Goal: Task Accomplishment & Management: Use online tool/utility

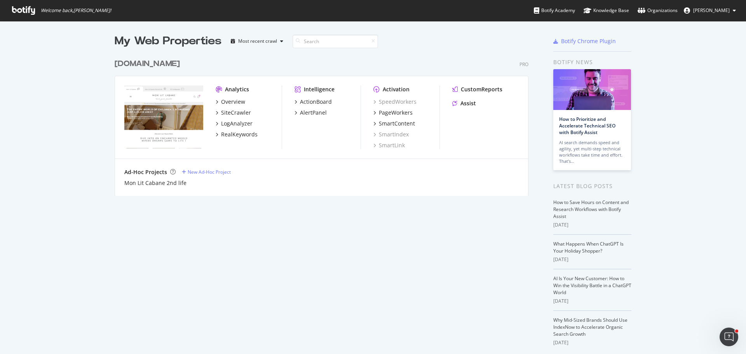
drag, startPoint x: 0, startPoint y: 0, endPoint x: 126, endPoint y: 66, distance: 142.1
click at [126, 66] on div "[DOMAIN_NAME]" at bounding box center [147, 63] width 65 height 11
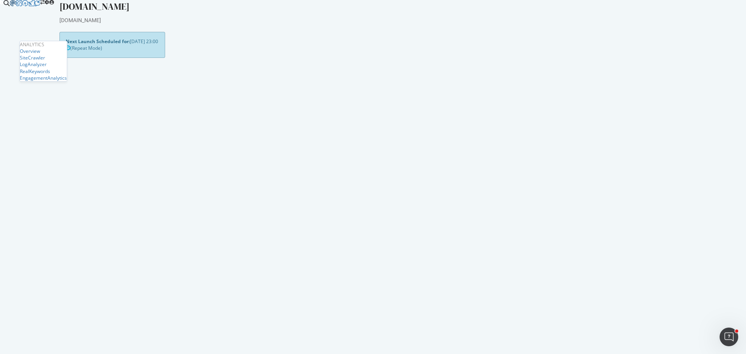
click at [10, 6] on div at bounding box center [13, 3] width 6 height 6
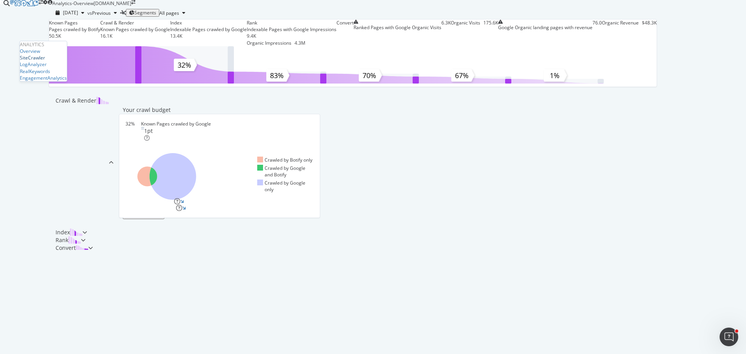
click at [36, 61] on div "SiteCrawler" at bounding box center [32, 57] width 25 height 7
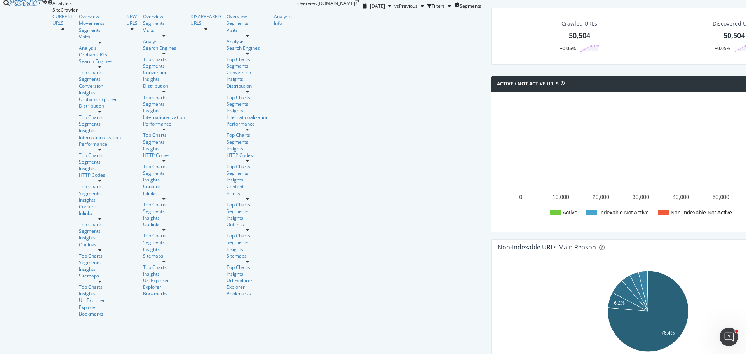
scroll to position [39, 0]
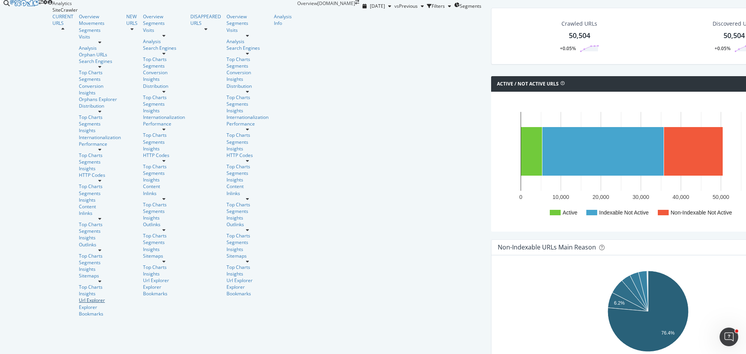
click at [79, 297] on link "Url Explorer" at bounding box center [100, 300] width 42 height 7
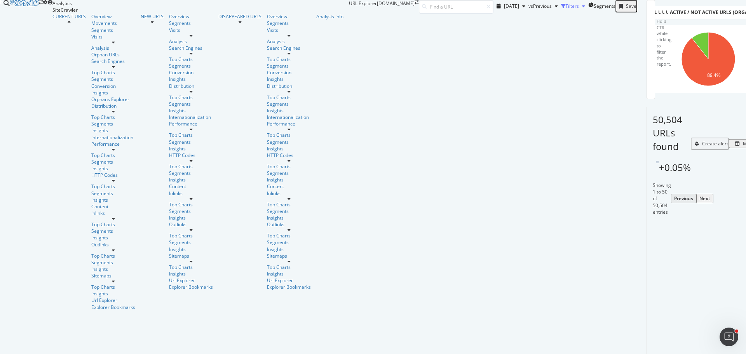
click at [561, 9] on icon "button" at bounding box center [563, 6] width 5 height 5
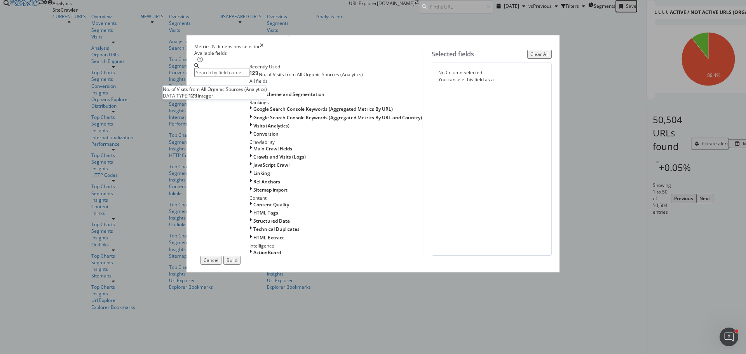
click at [294, 78] on span "No. of Visits from All Organic Sources (Analytics)" at bounding box center [311, 74] width 104 height 7
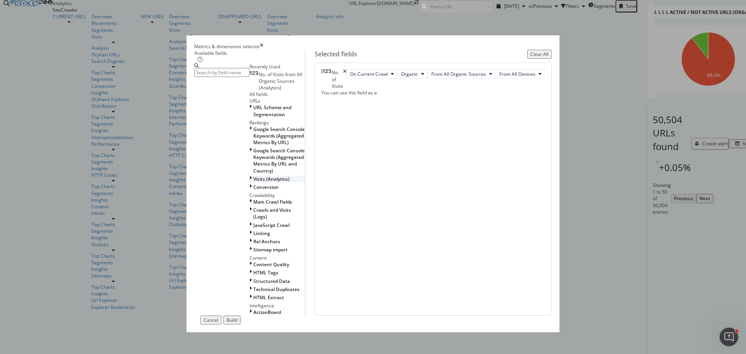
click at [253, 182] on span "Visits (Analytics)" at bounding box center [271, 179] width 36 height 7
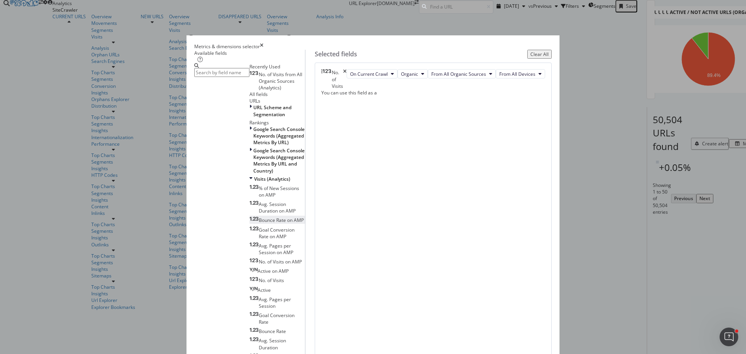
click at [270, 223] on span "Bounce Rate on AMP" at bounding box center [281, 220] width 45 height 7
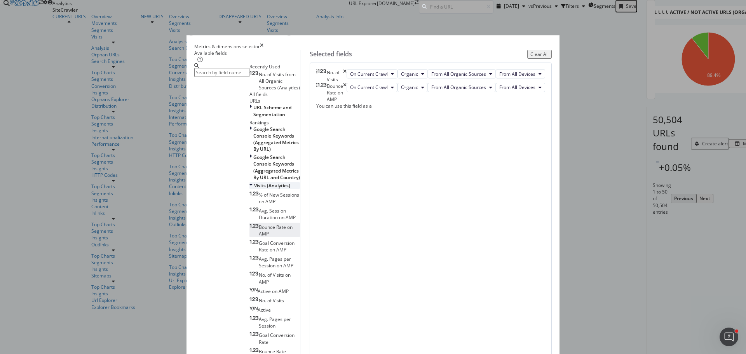
scroll to position [78, 0]
click at [275, 332] on span "Goal Conversion Rate" at bounding box center [277, 338] width 36 height 13
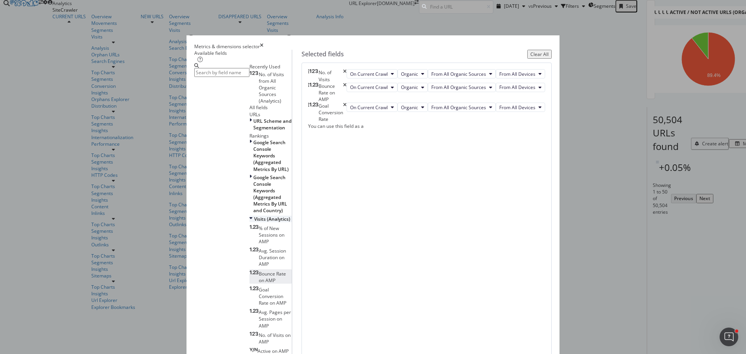
click at [249, 216] on icon "modal" at bounding box center [250, 219] width 3 height 7
click at [249, 77] on input "modal" at bounding box center [221, 72] width 55 height 9
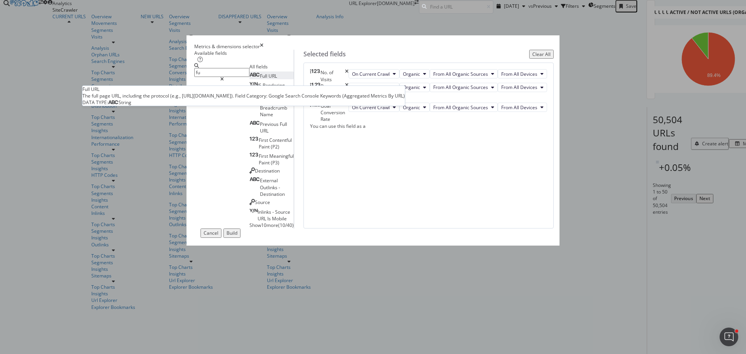
type input "fu"
click at [260, 79] on span "Full" at bounding box center [264, 76] width 9 height 7
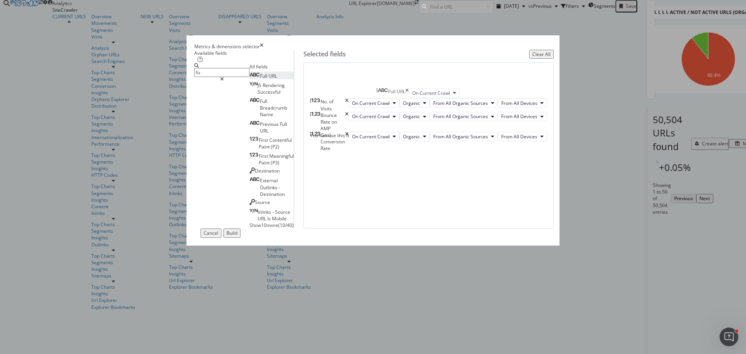
drag, startPoint x: 394, startPoint y: 206, endPoint x: 384, endPoint y: 90, distance: 116.6
click at [386, 91] on body "Analytics SiteCrawler CURRENT URLS Overview Movements Segments Visits Analysis …" at bounding box center [373, 177] width 746 height 354
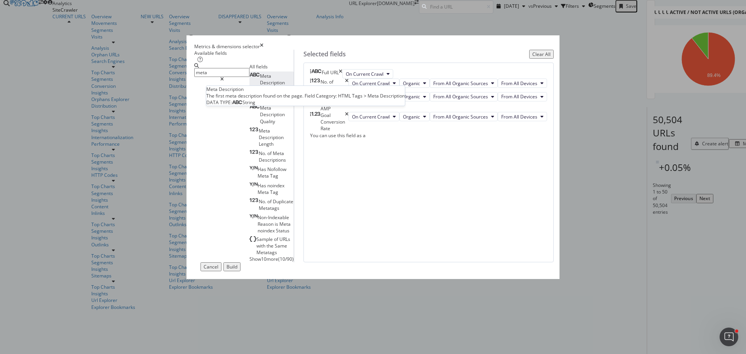
click at [260, 86] on span "Description" at bounding box center [272, 82] width 25 height 7
click at [249, 77] on input "meta" at bounding box center [221, 72] width 55 height 9
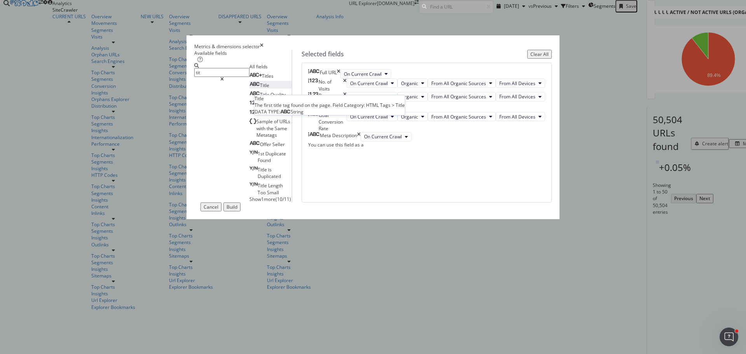
type input "tit"
click at [260, 89] on span "Title" at bounding box center [264, 85] width 9 height 7
click at [249, 77] on input "tit" at bounding box center [221, 72] width 55 height 9
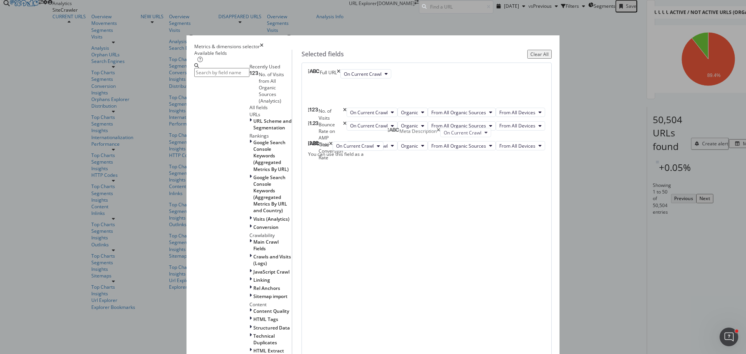
drag, startPoint x: 396, startPoint y: 238, endPoint x: 395, endPoint y: 134, distance: 103.7
click at [395, 134] on body "Analytics SiteCrawler CURRENT URLS Overview Movements Segments Visits Analysis …" at bounding box center [373, 177] width 746 height 354
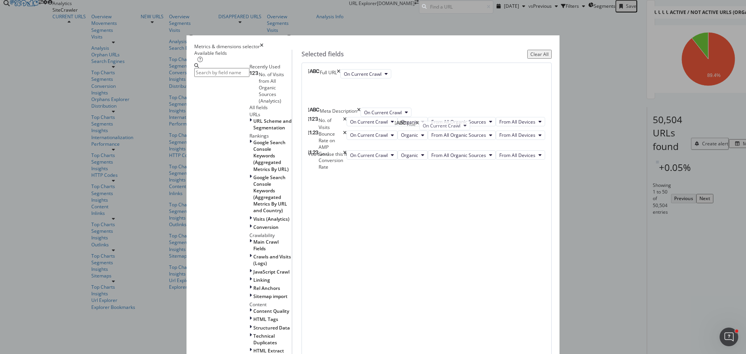
drag, startPoint x: 397, startPoint y: 263, endPoint x: 402, endPoint y: 122, distance: 140.3
click at [402, 122] on body "Analytics SiteCrawler CURRENT URLS Overview Movements Segments Visits Analysis …" at bounding box center [373, 177] width 746 height 354
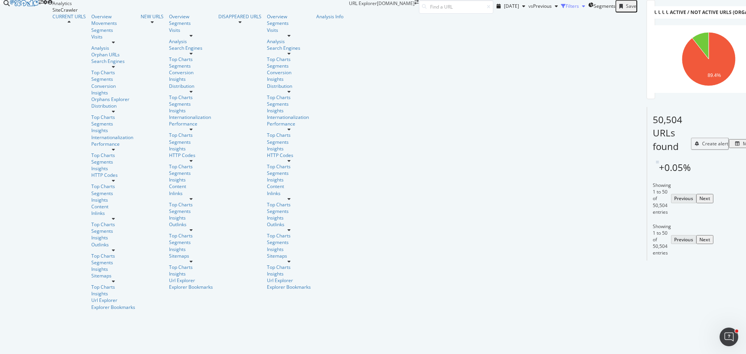
click at [582, 9] on icon "button" at bounding box center [583, 6] width 3 height 5
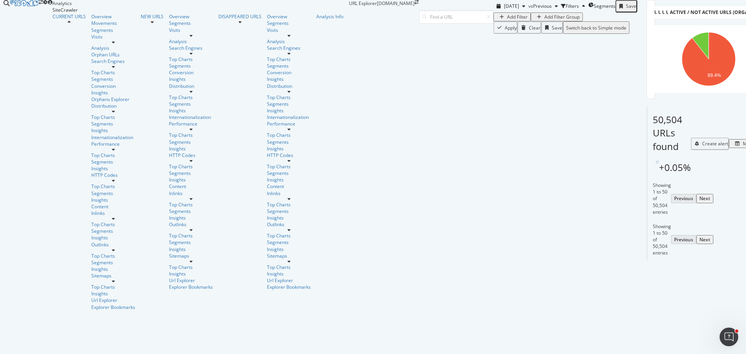
click at [507, 20] on div "Add Filter" at bounding box center [517, 17] width 21 height 7
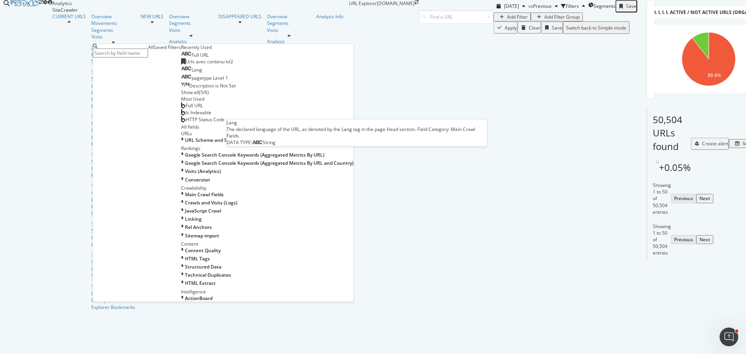
click at [192, 73] on span "Lang" at bounding box center [197, 69] width 10 height 7
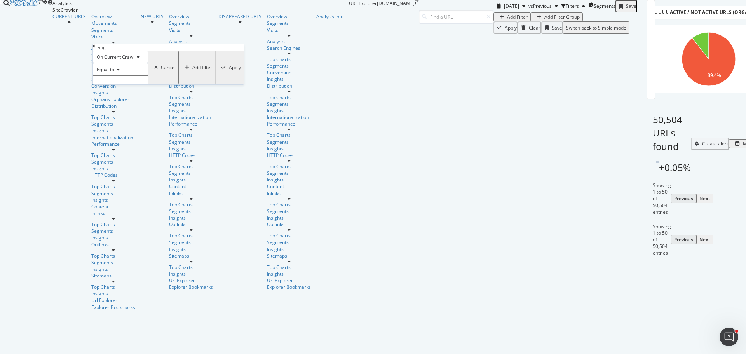
click at [120, 72] on icon at bounding box center [116, 69] width 5 height 5
click at [122, 91] on span "Not equal to" at bounding box center [108, 87] width 26 height 7
click at [127, 84] on input "text" at bounding box center [120, 79] width 55 height 9
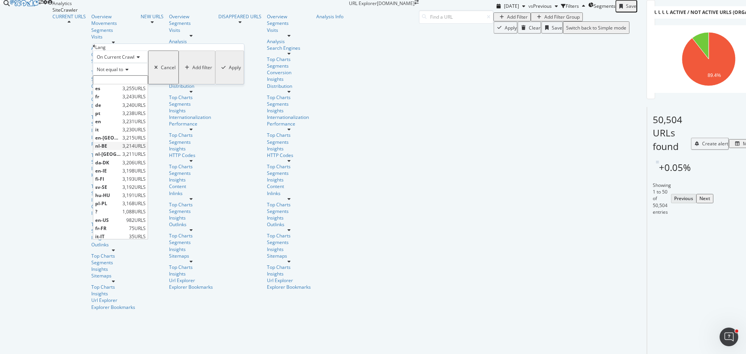
drag, startPoint x: 127, startPoint y: 156, endPoint x: 118, endPoint y: 164, distance: 12.1
click at [118, 149] on span "nl-BE" at bounding box center [107, 146] width 25 height 7
type input "nl-BE"
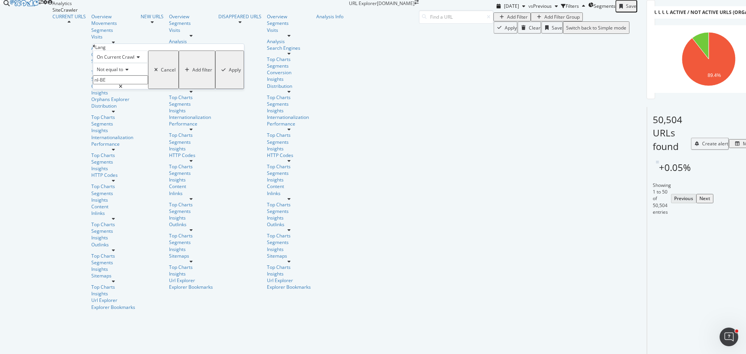
click at [192, 73] on div "Add filter" at bounding box center [202, 69] width 20 height 7
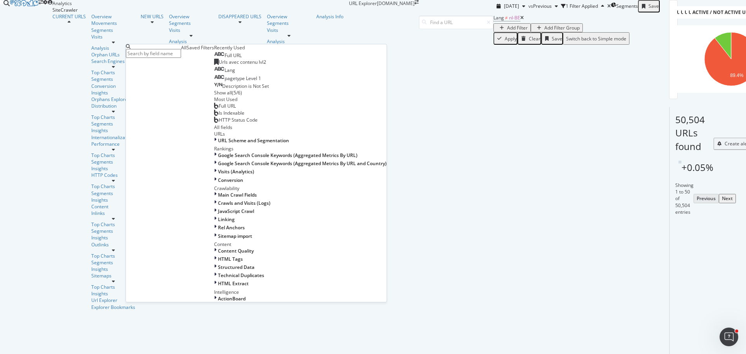
click at [214, 73] on div "Lang" at bounding box center [224, 70] width 21 height 7
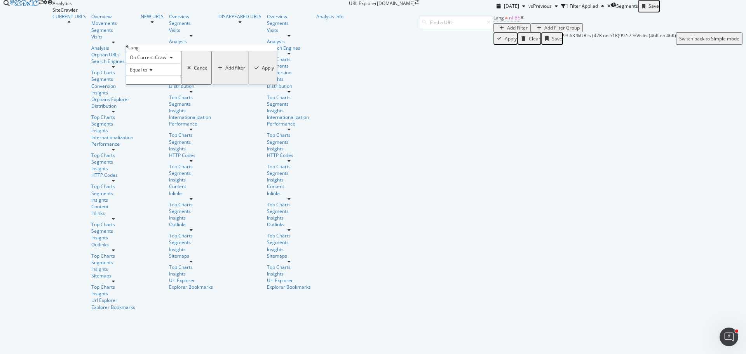
click at [147, 73] on span "Equal to" at bounding box center [138, 69] width 17 height 7
click at [155, 91] on span "Not equal to" at bounding box center [141, 88] width 26 height 7
click at [161, 85] on input "text" at bounding box center [153, 80] width 55 height 9
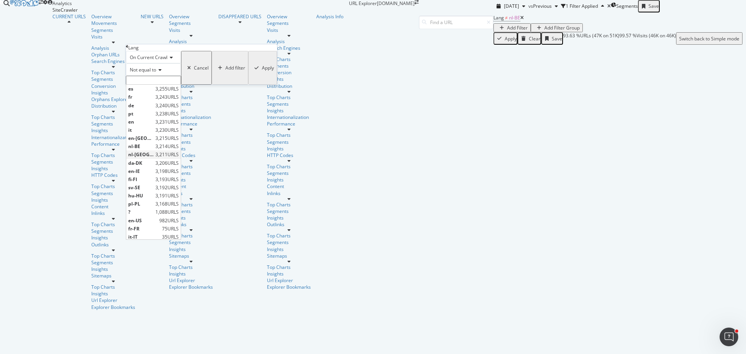
click at [153, 158] on span "nl-[GEOGRAPHIC_DATA]" at bounding box center [140, 154] width 25 height 7
type input "nl-[GEOGRAPHIC_DATA]"
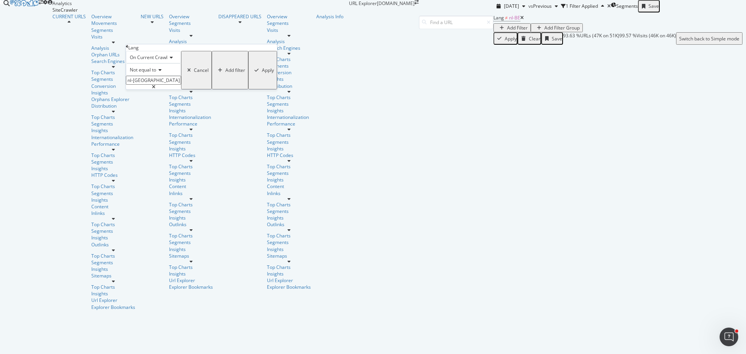
click at [225, 73] on div "Add filter" at bounding box center [235, 70] width 20 height 7
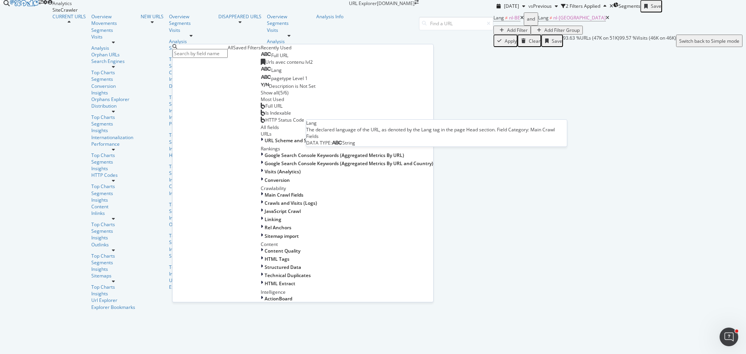
click at [271, 73] on span "Lang" at bounding box center [276, 70] width 10 height 7
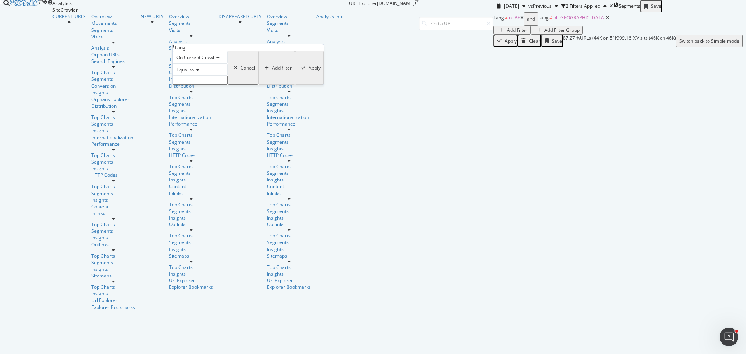
click at [199, 72] on icon at bounding box center [196, 70] width 5 height 5
click at [201, 91] on span "Not equal to" at bounding box center [188, 88] width 26 height 7
click at [211, 85] on input "text" at bounding box center [199, 80] width 55 height 9
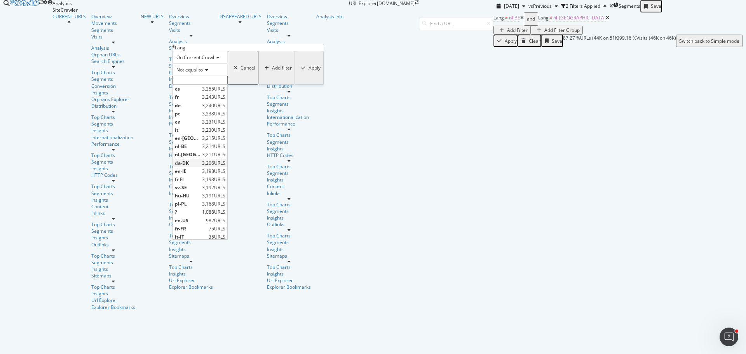
click at [200, 166] on span "da-DK" at bounding box center [187, 163] width 25 height 7
type input "da-DK"
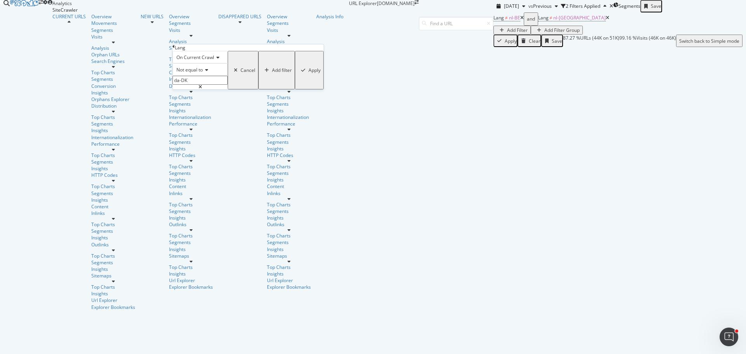
click at [272, 73] on div "Add filter" at bounding box center [282, 70] width 20 height 7
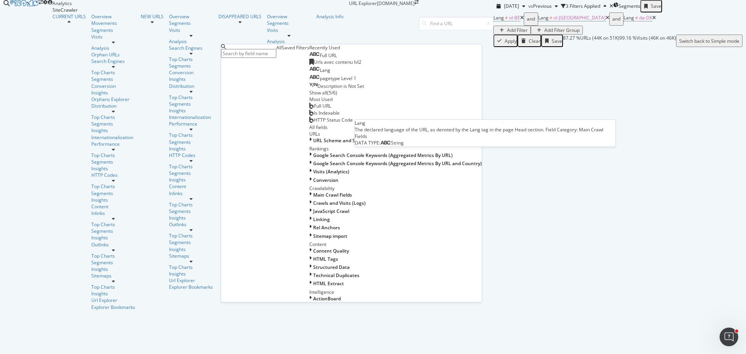
click at [309, 73] on div "Lang" at bounding box center [319, 70] width 21 height 7
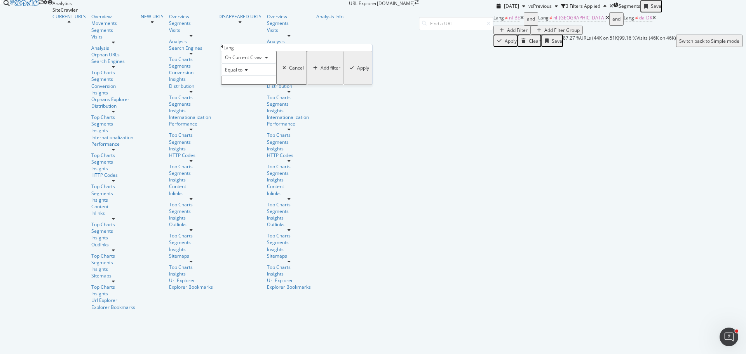
click at [242, 73] on span "Equal to" at bounding box center [233, 69] width 17 height 7
click at [250, 91] on span "Not equal to" at bounding box center [236, 88] width 26 height 7
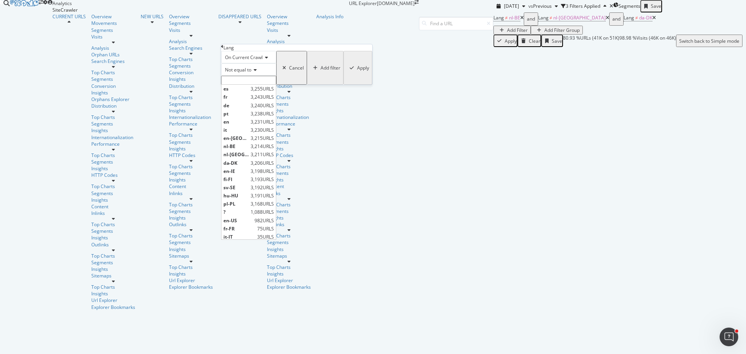
click at [268, 85] on input "text" at bounding box center [248, 80] width 55 height 9
click at [249, 166] on span "da-DK" at bounding box center [235, 163] width 25 height 7
type input "da-DK"
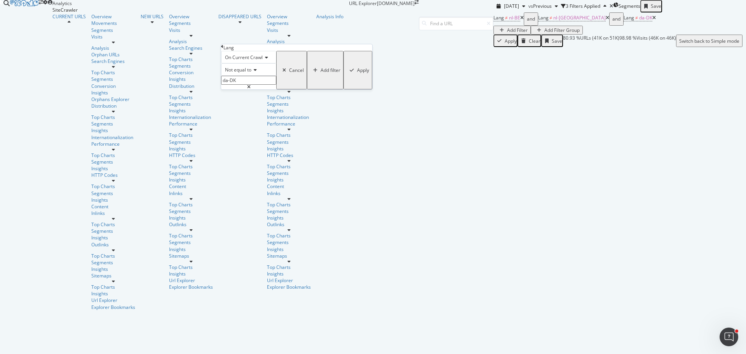
click at [320, 73] on div "Add filter" at bounding box center [330, 70] width 20 height 7
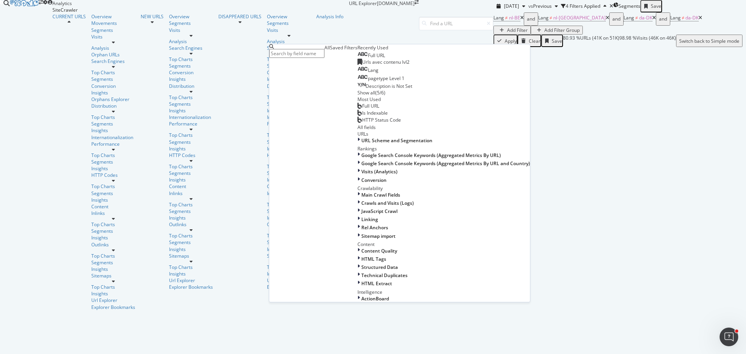
click at [357, 73] on div "Lang" at bounding box center [367, 70] width 21 height 7
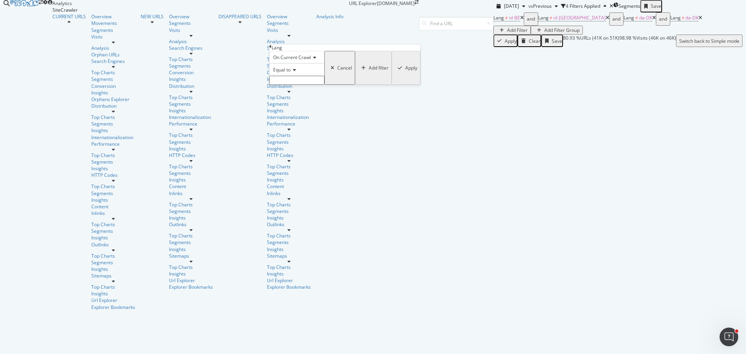
click at [296, 72] on icon at bounding box center [293, 70] width 5 height 5
click at [298, 91] on span "Not equal to" at bounding box center [285, 88] width 26 height 7
click at [306, 85] on input "text" at bounding box center [296, 80] width 55 height 9
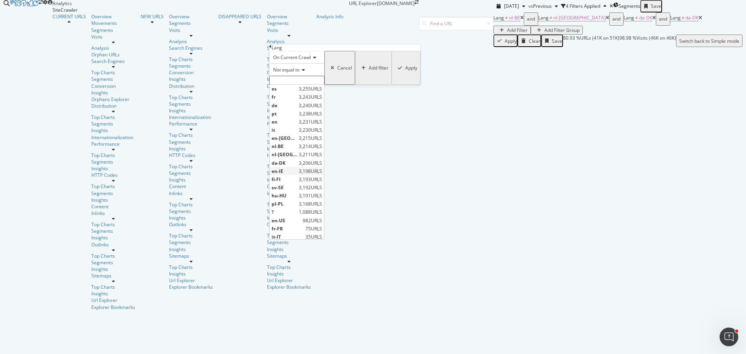
click at [297, 174] on span "en-IE" at bounding box center [284, 171] width 25 height 7
type input "en-IE"
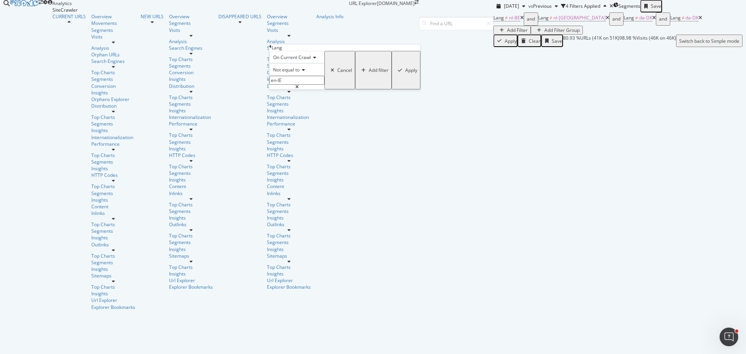
click at [369, 73] on div "Add filter" at bounding box center [379, 70] width 20 height 7
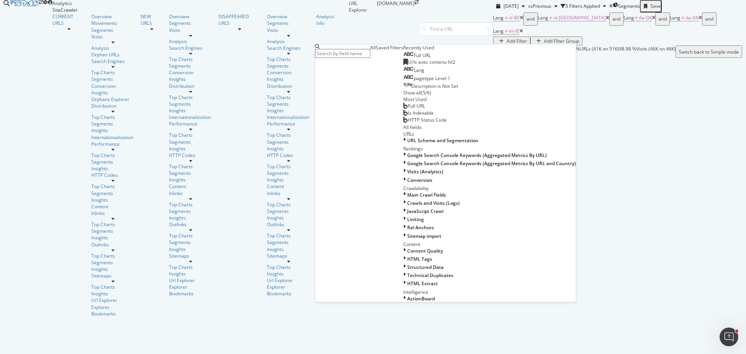
click at [403, 73] on div "Lang" at bounding box center [413, 70] width 21 height 7
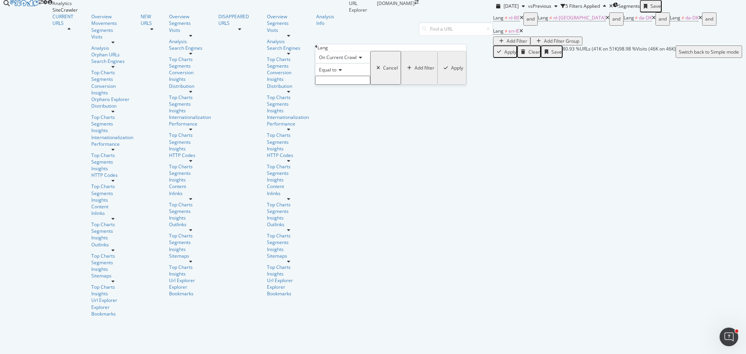
click at [341, 76] on div "Equal to" at bounding box center [342, 69] width 55 height 12
click at [344, 91] on span "Not equal to" at bounding box center [330, 88] width 26 height 7
click at [353, 85] on input "text" at bounding box center [342, 80] width 55 height 9
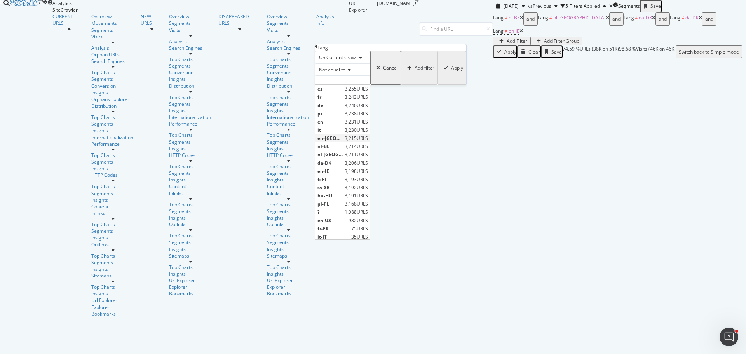
click at [343, 141] on span "en-[GEOGRAPHIC_DATA]" at bounding box center [329, 138] width 25 height 7
type input "en-[GEOGRAPHIC_DATA]"
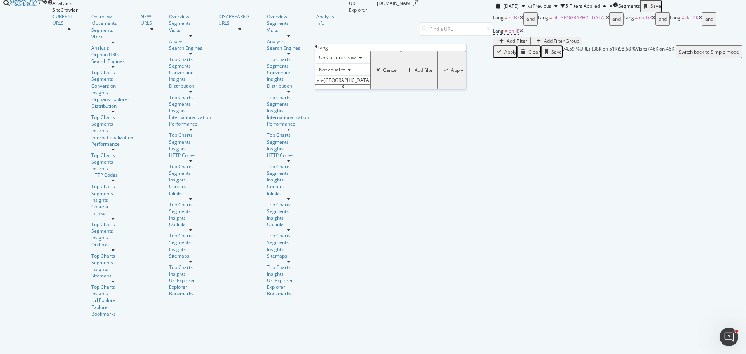
click at [414, 73] on div "Add filter" at bounding box center [424, 70] width 20 height 7
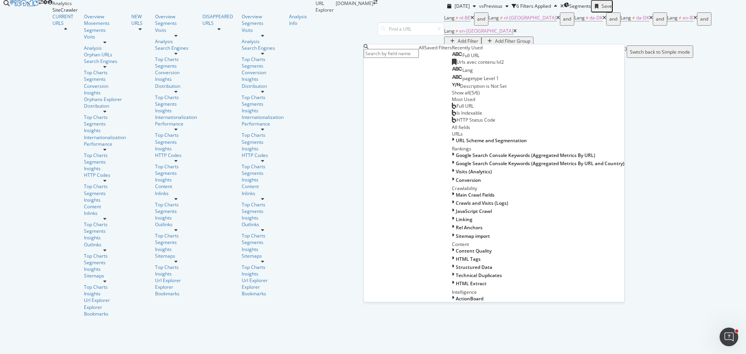
click at [452, 73] on div "Lang" at bounding box center [462, 70] width 21 height 7
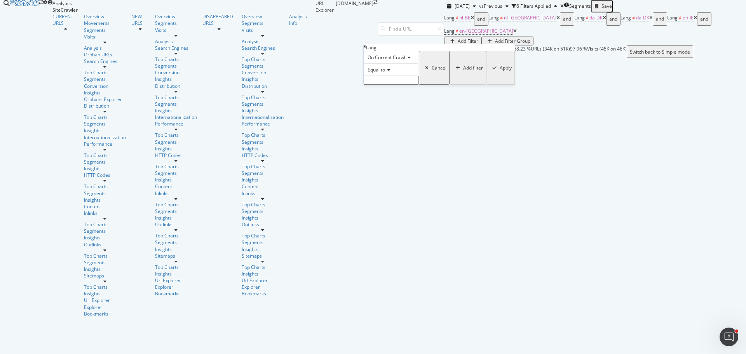
click at [385, 73] on span "Equal to" at bounding box center [375, 69] width 17 height 7
click at [392, 91] on span "Not equal to" at bounding box center [379, 88] width 26 height 7
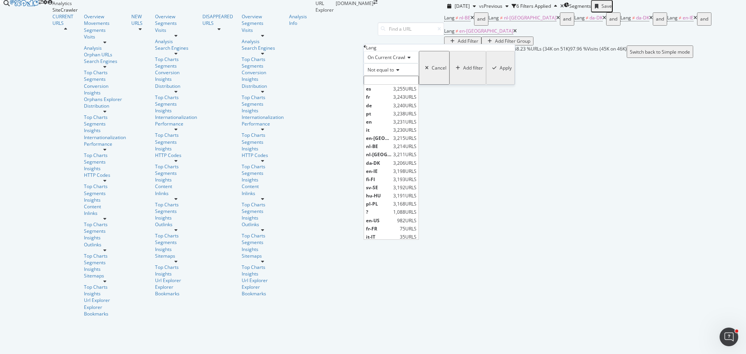
click at [405, 85] on input "text" at bounding box center [391, 80] width 55 height 9
drag, startPoint x: 411, startPoint y: 194, endPoint x: 392, endPoint y: 196, distance: 18.7
click at [391, 183] on span "fi-FI" at bounding box center [378, 179] width 25 height 7
type input "fi-FI"
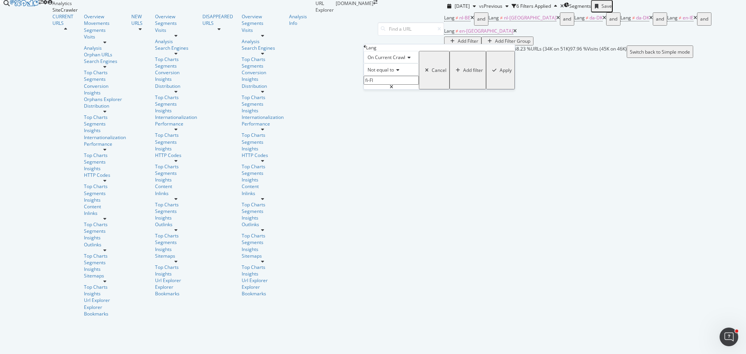
click at [463, 73] on div "Add filter" at bounding box center [473, 70] width 20 height 7
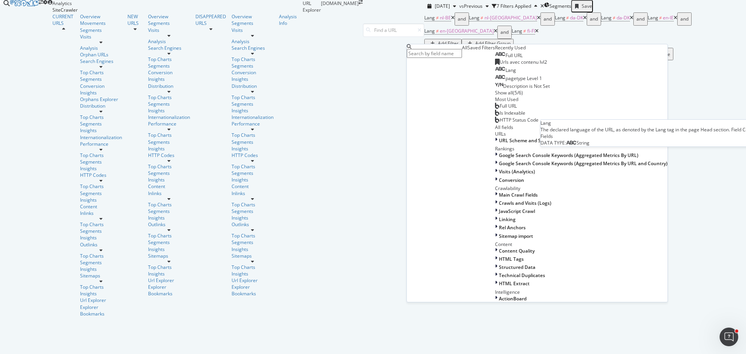
click at [505, 73] on span "Lang" at bounding box center [510, 70] width 10 height 7
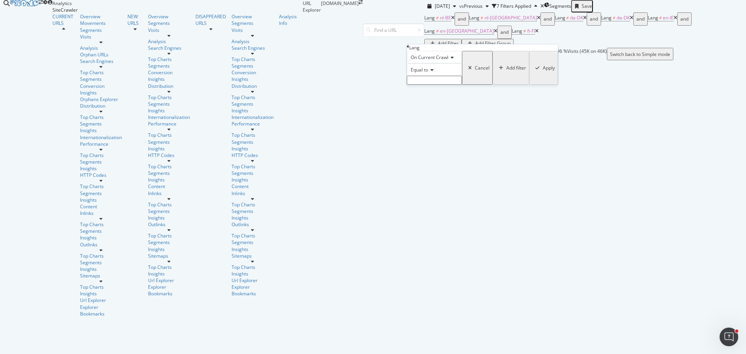
click at [432, 72] on icon at bounding box center [430, 70] width 5 height 5
click at [435, 91] on span "Not equal to" at bounding box center [422, 88] width 26 height 7
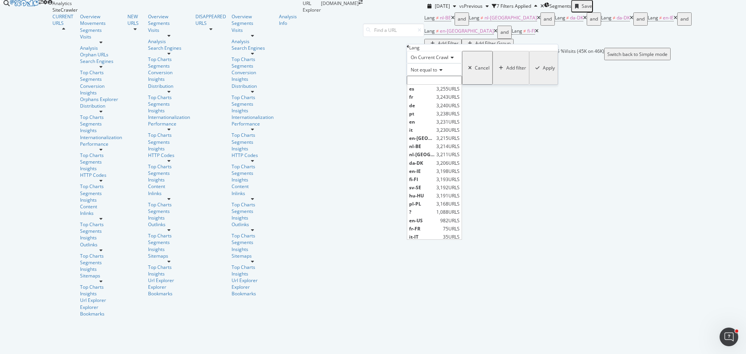
click at [441, 85] on input "text" at bounding box center [434, 80] width 55 height 9
click at [432, 191] on span "sv-SE" at bounding box center [421, 187] width 25 height 7
type input "sv-SE"
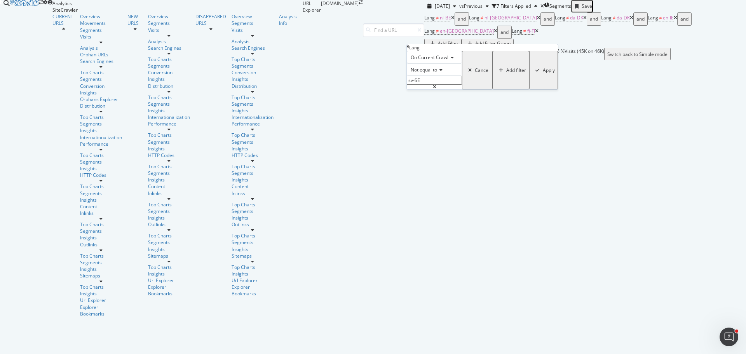
click at [506, 73] on div "Add filter" at bounding box center [516, 70] width 20 height 7
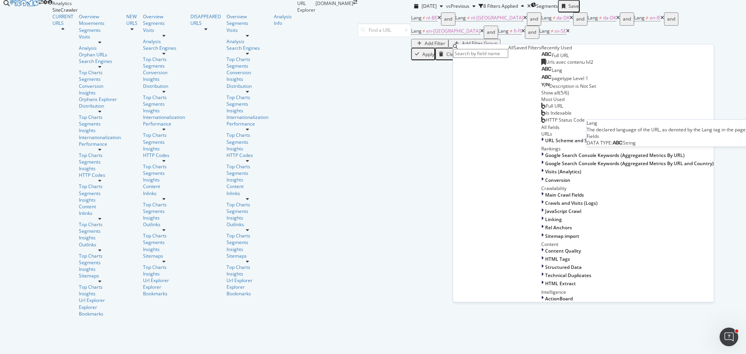
click at [541, 73] on div "Lang" at bounding box center [551, 70] width 21 height 7
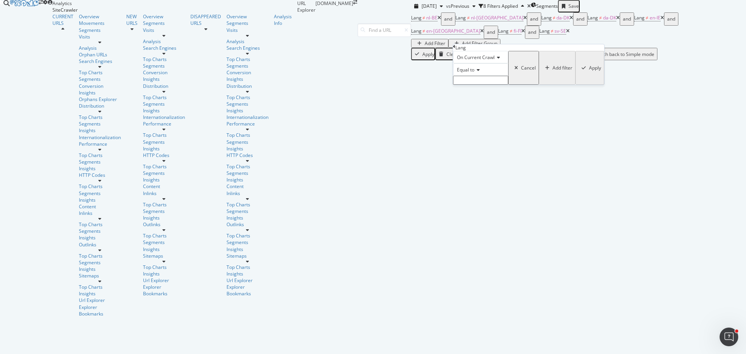
click at [484, 76] on div "Equal to" at bounding box center [480, 69] width 55 height 12
click at [494, 92] on div "Not equal to" at bounding box center [480, 88] width 54 height 8
click at [495, 85] on input "text" at bounding box center [480, 80] width 55 height 9
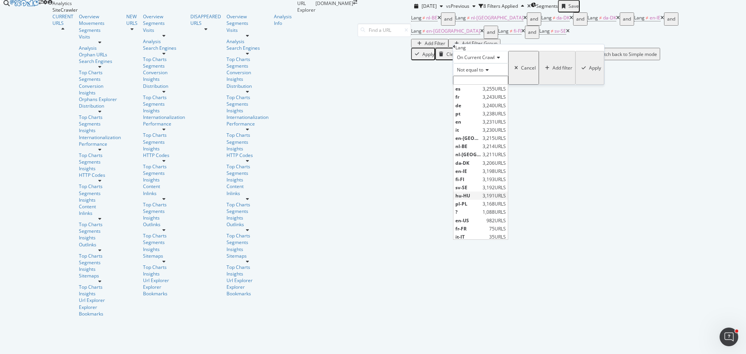
click at [481, 199] on span "hu-HU" at bounding box center [467, 195] width 25 height 7
type input "hu-HU"
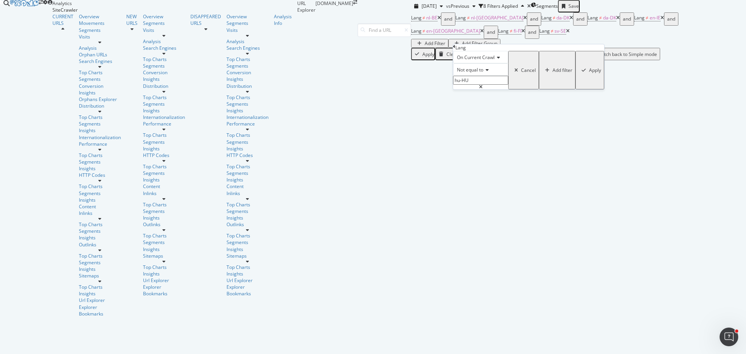
click at [552, 73] on div "Add filter" at bounding box center [562, 70] width 20 height 7
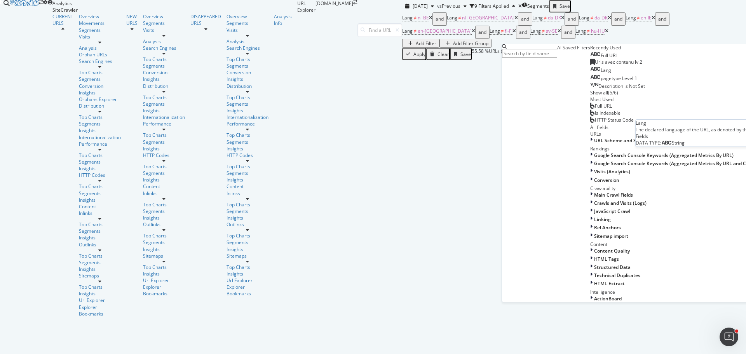
click at [601, 73] on span "Lang" at bounding box center [606, 70] width 10 height 7
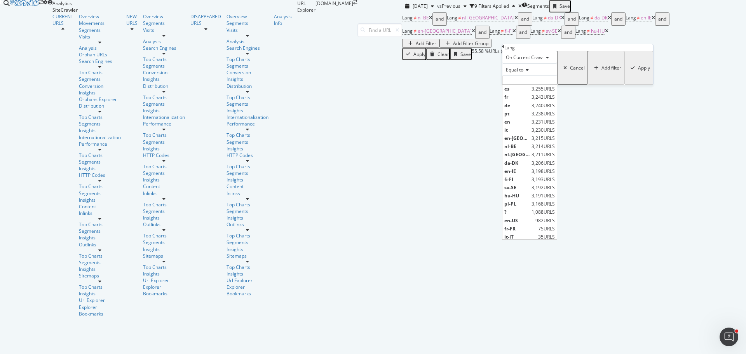
click at [535, 85] on input "text" at bounding box center [529, 80] width 55 height 9
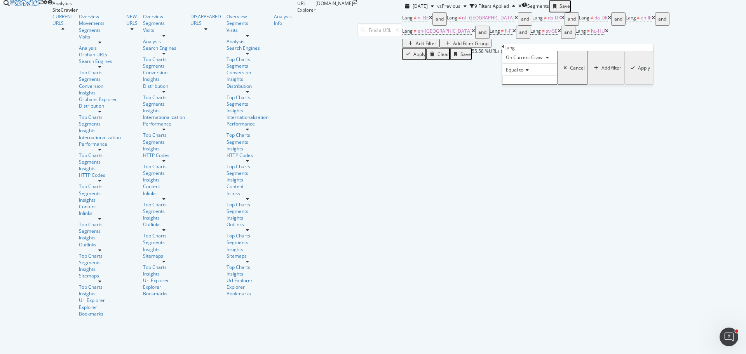
click at [529, 72] on icon at bounding box center [525, 70] width 5 height 5
click at [529, 91] on span "Not equal to" at bounding box center [517, 88] width 26 height 7
click at [532, 85] on input "text" at bounding box center [529, 80] width 55 height 9
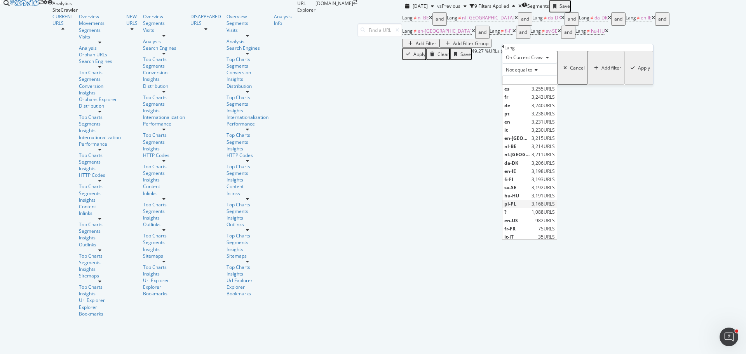
click at [529, 207] on span "pl-PL" at bounding box center [516, 203] width 25 height 7
type input "pl-PL"
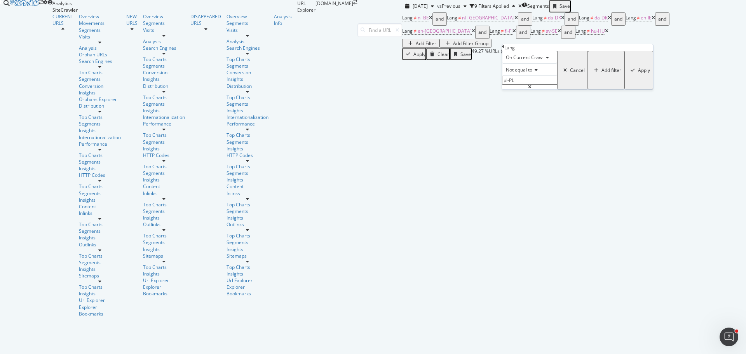
click at [601, 73] on div "Add filter" at bounding box center [611, 70] width 20 height 7
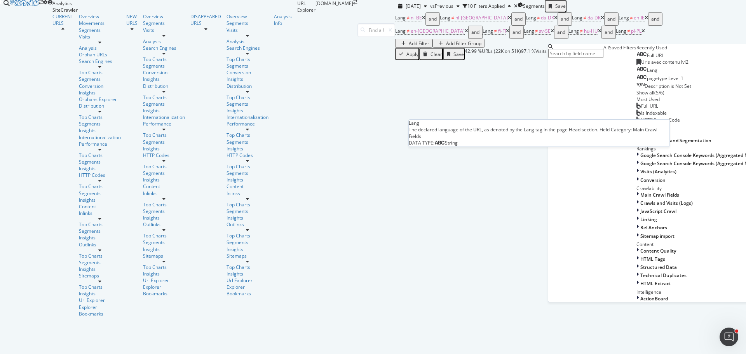
click at [636, 73] on div "Lang" at bounding box center [646, 70] width 21 height 7
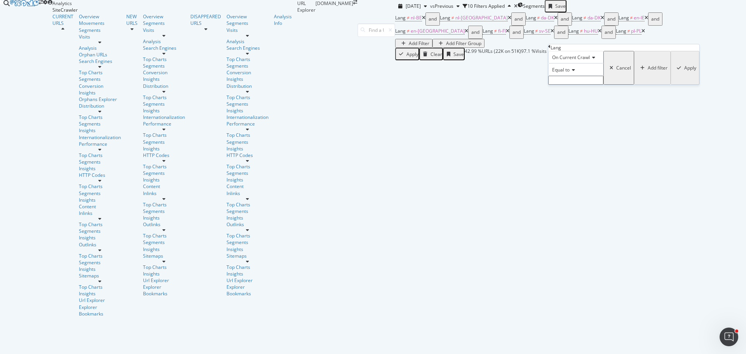
click at [569, 73] on span "Equal to" at bounding box center [560, 69] width 17 height 7
click at [570, 91] on span "Not equal to" at bounding box center [563, 88] width 26 height 7
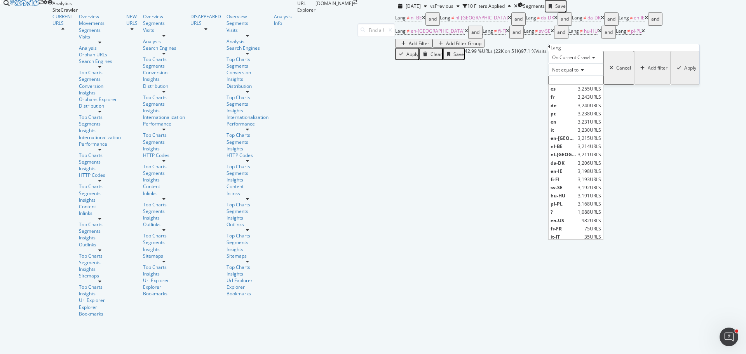
click at [573, 85] on input "text" at bounding box center [575, 80] width 55 height 9
drag, startPoint x: 586, startPoint y: 212, endPoint x: 590, endPoint y: 211, distance: 4.4
click at [580, 198] on span "en-US" at bounding box center [564, 194] width 29 height 7
type input "en-US"
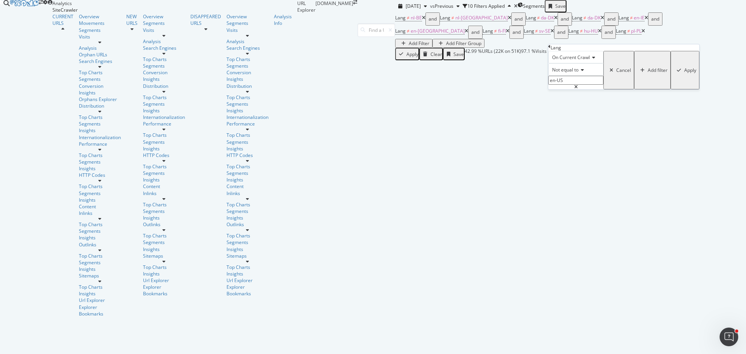
click at [637, 73] on div "button" at bounding box center [642, 70] width 10 height 5
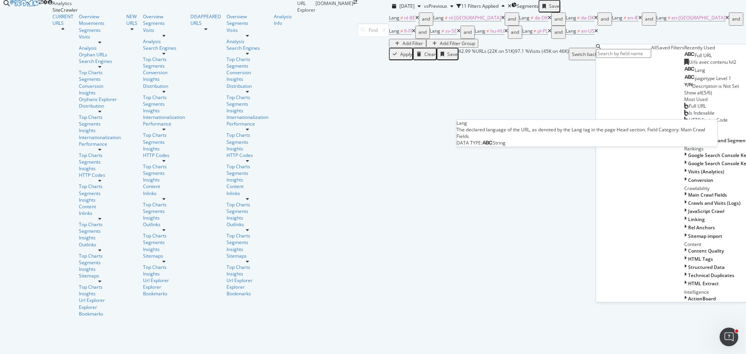
click at [684, 73] on div "Lang" at bounding box center [694, 70] width 21 height 7
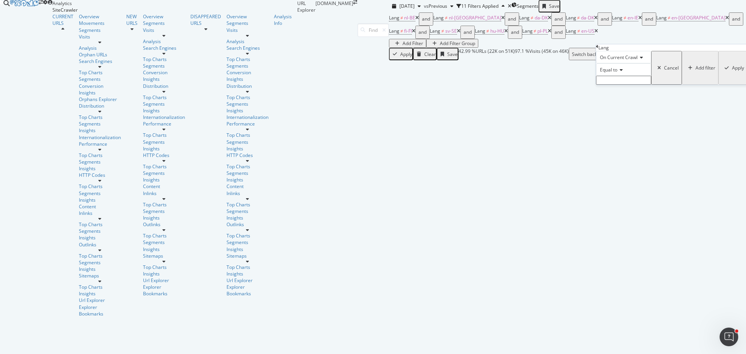
click at [622, 72] on icon at bounding box center [619, 70] width 5 height 5
click at [625, 91] on span "Not equal to" at bounding box center [611, 88] width 26 height 7
click at [637, 85] on input "text" at bounding box center [623, 80] width 55 height 9
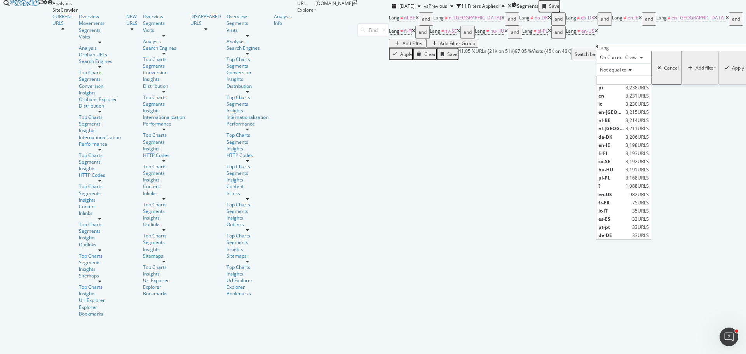
click at [620, 12] on div "[DATE] vs Previous 11 Filters Applied Segments Save" at bounding box center [567, 6] width 357 height 12
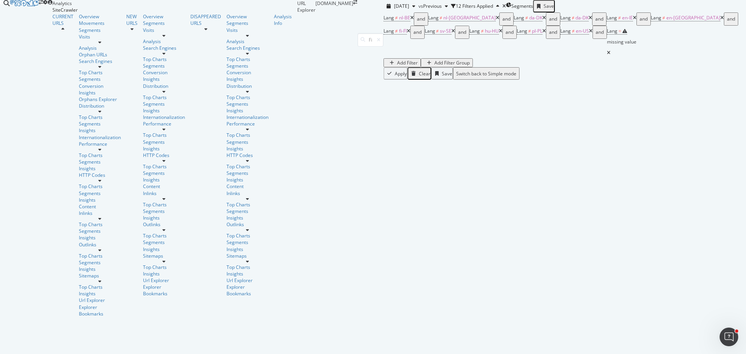
click at [610, 51] on icon at bounding box center [608, 52] width 3 height 5
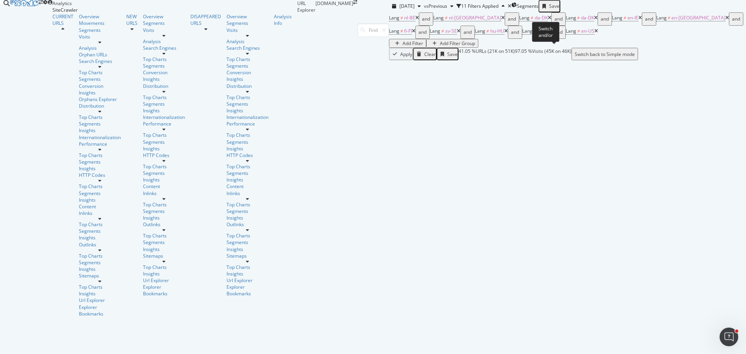
click at [554, 38] on div "and" at bounding box center [558, 32] width 8 height 11
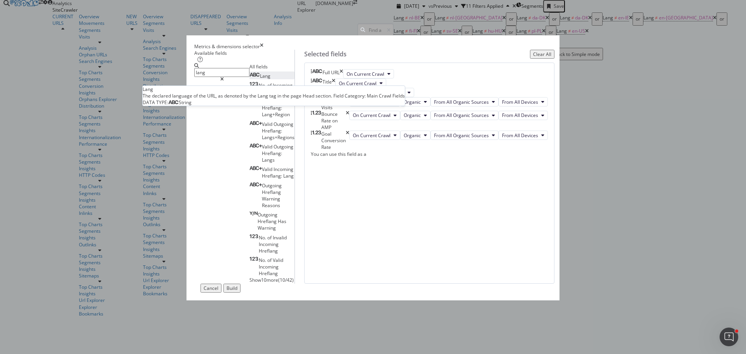
type input "lang"
click at [260, 79] on span "Lang" at bounding box center [265, 76] width 10 height 7
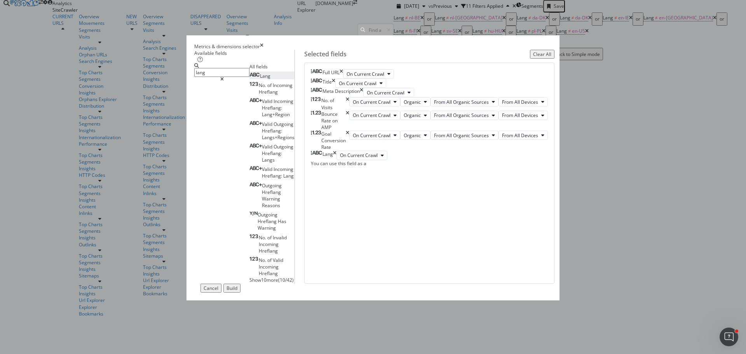
click at [294, 241] on div "lang All fields Lang No. of Incoming Hreflang Valid Incoming Hreflang: Lang+Reg…" at bounding box center [244, 173] width 100 height 220
click at [237, 291] on div "Build" at bounding box center [231, 288] width 11 height 7
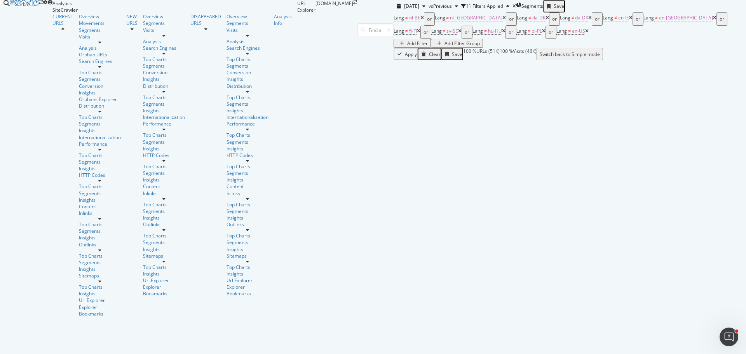
click at [572, 45] on div "Lang ≠ nl-BE or Lang ≠ nl-NL or Lang ≠ da-DK or Lang ≠ da-DK or Lang ≠ en-IE or…" at bounding box center [570, 29] width 352 height 35
click at [428, 47] on div "Add Filter" at bounding box center [417, 43] width 21 height 7
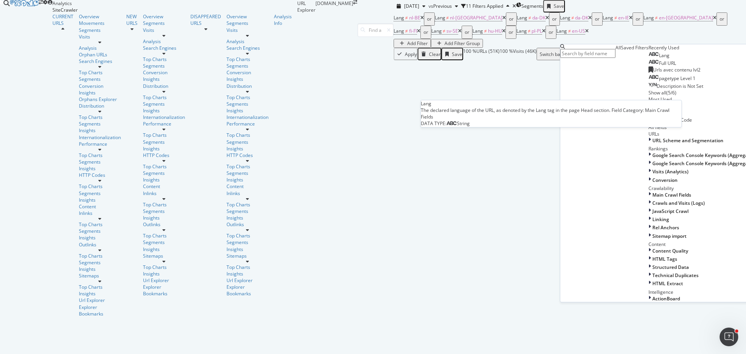
click at [648, 59] on div "Lang" at bounding box center [658, 55] width 21 height 7
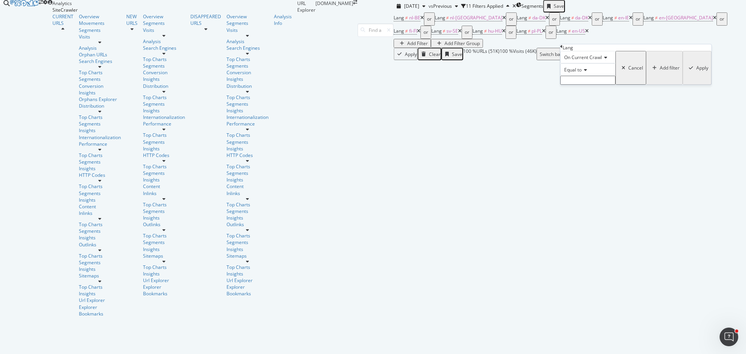
click at [582, 73] on span "Equal to" at bounding box center [572, 69] width 17 height 7
click at [587, 91] on span "Not equal to" at bounding box center [575, 88] width 26 height 7
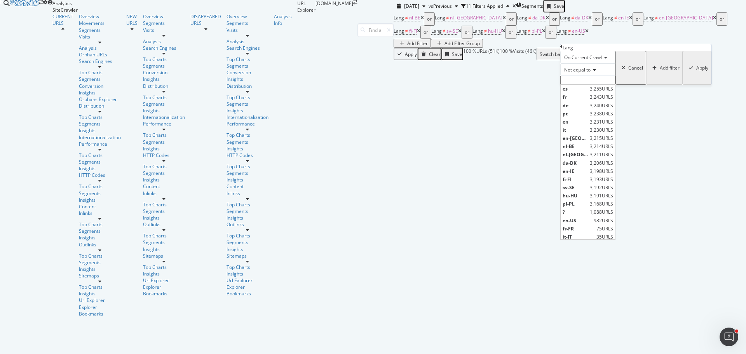
click at [586, 85] on input "text" at bounding box center [587, 80] width 55 height 9
click at [588, 141] on span "en-[GEOGRAPHIC_DATA]" at bounding box center [574, 138] width 25 height 7
type input "en-[GEOGRAPHIC_DATA]"
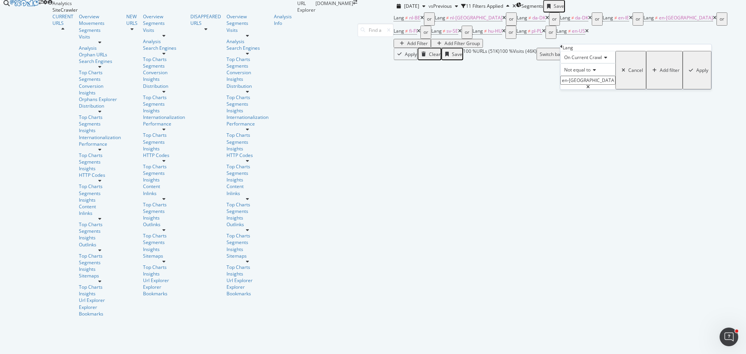
click at [696, 73] on div "Apply" at bounding box center [702, 70] width 12 height 7
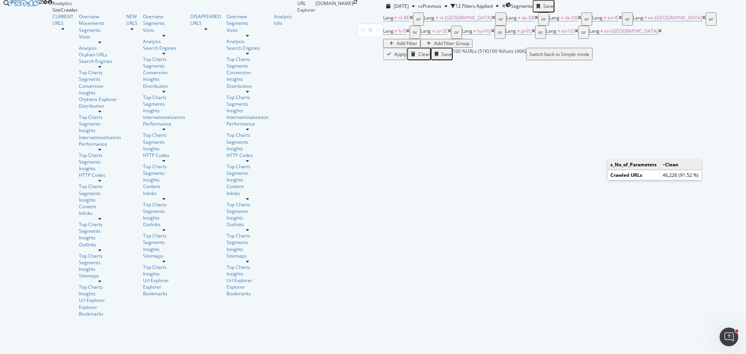
drag, startPoint x: 696, startPoint y: 272, endPoint x: 92, endPoint y: 272, distance: 603.3
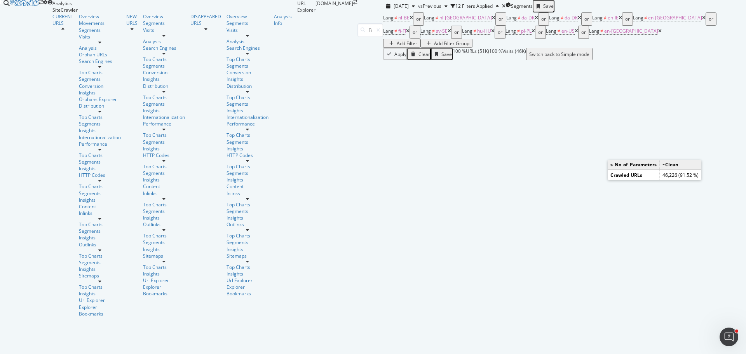
click at [417, 47] on div "Add Filter" at bounding box center [407, 43] width 21 height 7
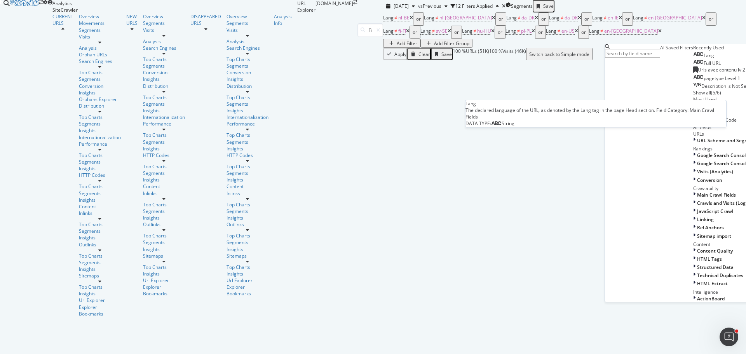
click at [704, 59] on span "Lang" at bounding box center [709, 55] width 10 height 7
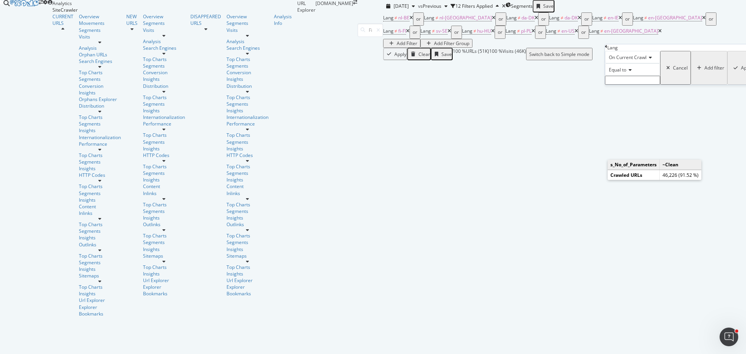
click at [630, 72] on icon at bounding box center [628, 70] width 5 height 5
click at [634, 91] on span "Not equal to" at bounding box center [620, 88] width 26 height 7
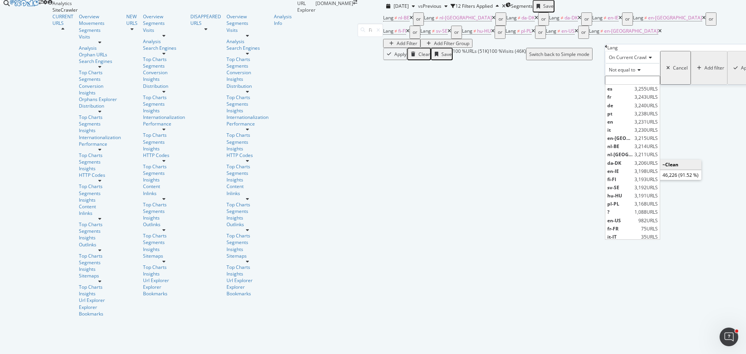
click at [634, 85] on input "text" at bounding box center [632, 80] width 55 height 9
click at [658, 33] on icon at bounding box center [659, 31] width 3 height 5
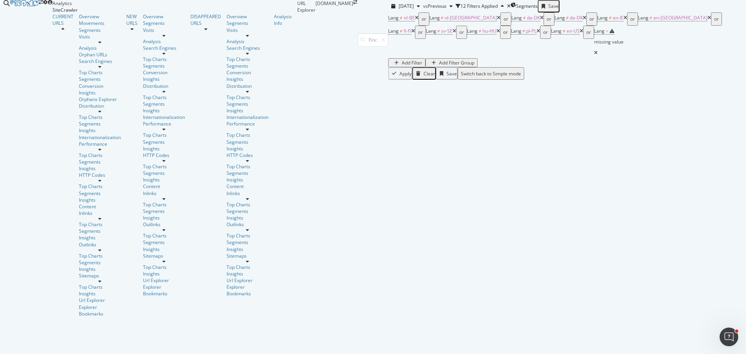
click at [597, 50] on icon at bounding box center [595, 52] width 3 height 5
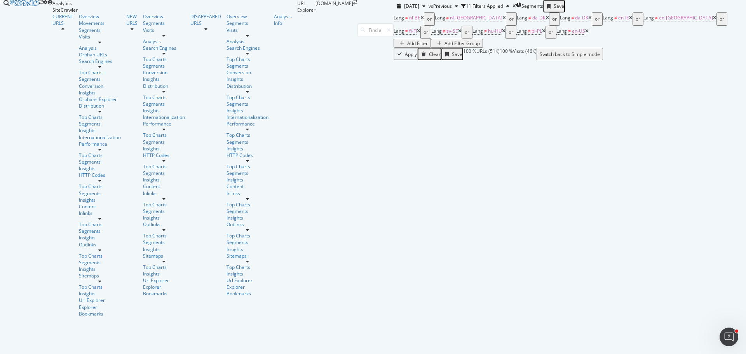
scroll to position [0, 552]
drag, startPoint x: 405, startPoint y: 289, endPoint x: 718, endPoint y: 276, distance: 313.4
click at [428, 47] on div "Add Filter" at bounding box center [417, 43] width 21 height 7
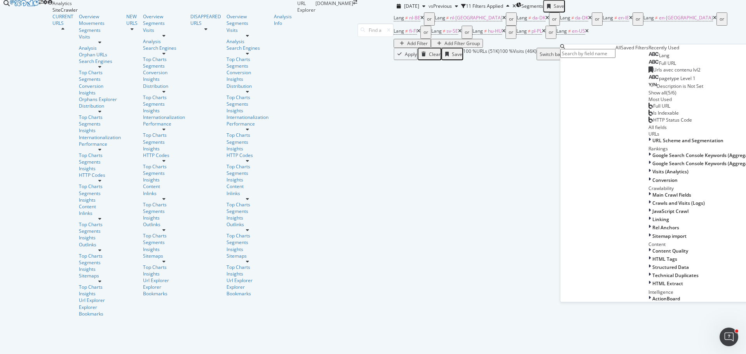
click at [659, 59] on span "Lang" at bounding box center [664, 55] width 10 height 7
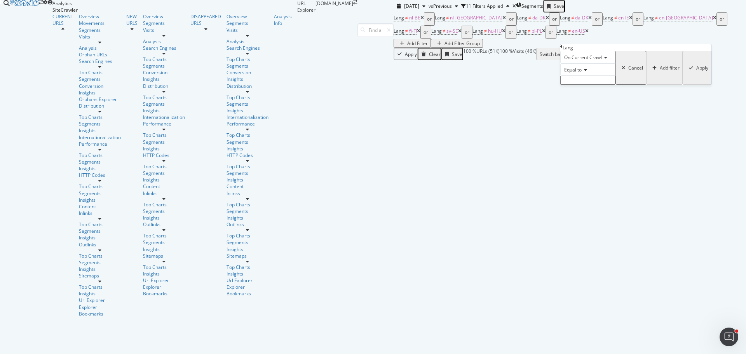
click at [585, 72] on icon at bounding box center [584, 70] width 5 height 5
click at [589, 91] on span "Not equal to" at bounding box center [575, 88] width 26 height 7
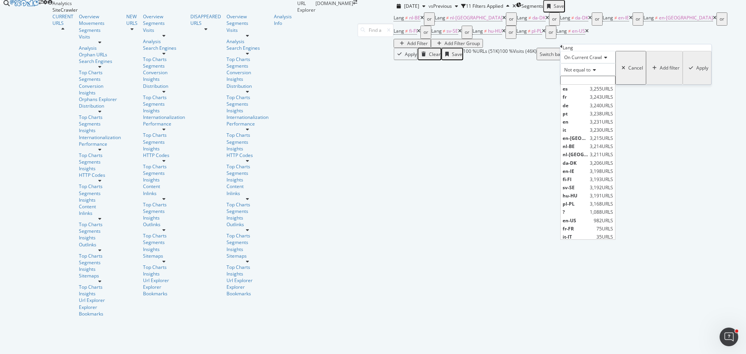
click at [593, 85] on input "text" at bounding box center [587, 80] width 55 height 9
click at [527, 60] on div "Apply Clear Save 100 % URLs ( 51K ) 100 % Visits ( 46K ) Switch back to Simple …" at bounding box center [570, 54] width 352 height 12
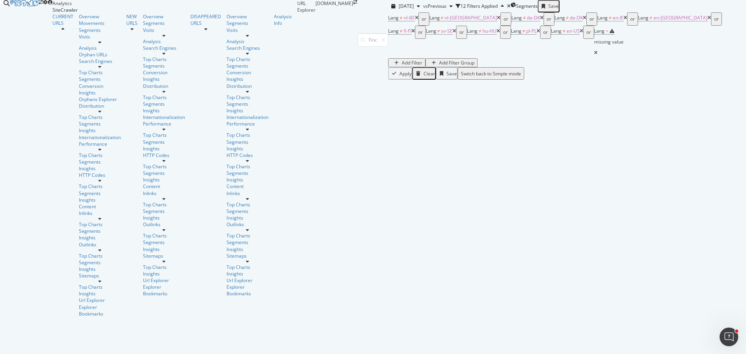
scroll to position [0, 0]
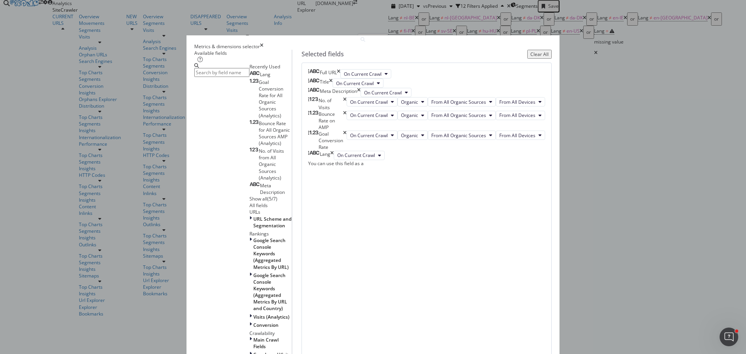
click at [347, 131] on icon "times" at bounding box center [344, 121] width 3 height 20
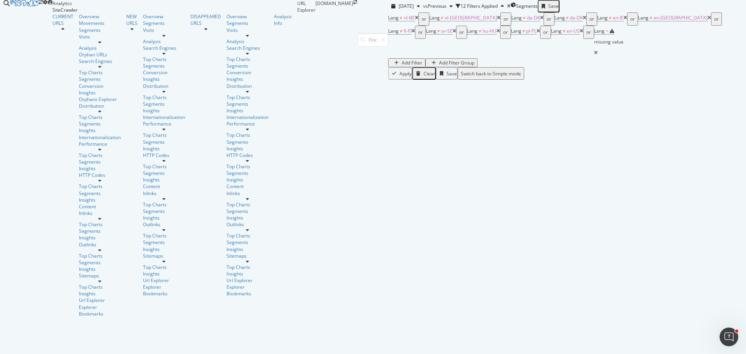
scroll to position [0, 295]
drag, startPoint x: 543, startPoint y: 277, endPoint x: 734, endPoint y: 270, distance: 191.6
click at [650, 21] on span "≠" at bounding box center [651, 17] width 3 height 7
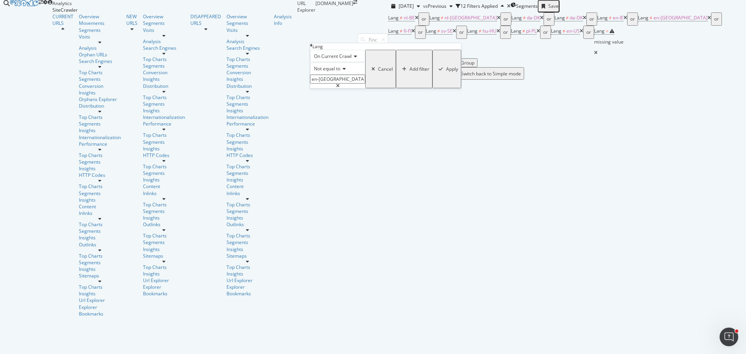
click at [336, 72] on span "Not equal to" at bounding box center [327, 68] width 26 height 7
click at [346, 139] on span "Doesn't contain" at bounding box center [329, 136] width 34 height 7
click at [328, 84] on input "text" at bounding box center [337, 79] width 55 height 9
type input "en-[GEOGRAPHIC_DATA]"
click at [446, 72] on div "Apply" at bounding box center [452, 69] width 12 height 7
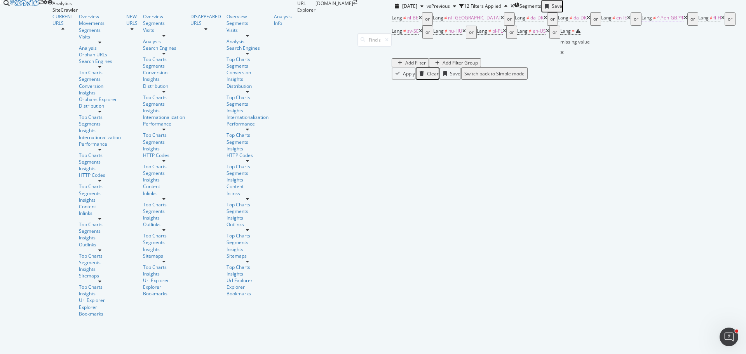
click at [657, 21] on span "^.*en-GB.*$" at bounding box center [670, 17] width 27 height 7
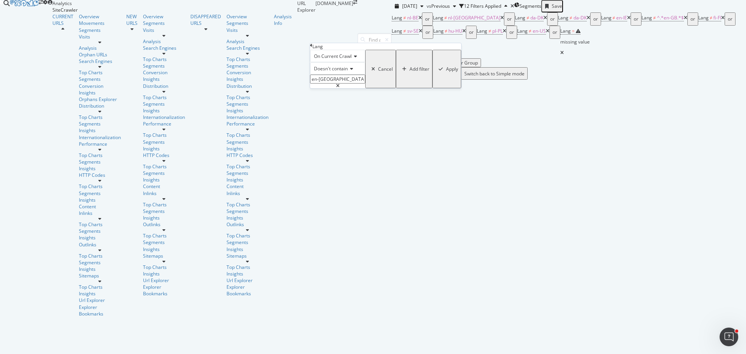
click at [335, 72] on span "Doesn't contain" at bounding box center [331, 68] width 34 height 7
click at [339, 90] on span "Not equal to" at bounding box center [325, 87] width 26 height 7
click at [338, 84] on input "text" at bounding box center [337, 79] width 55 height 9
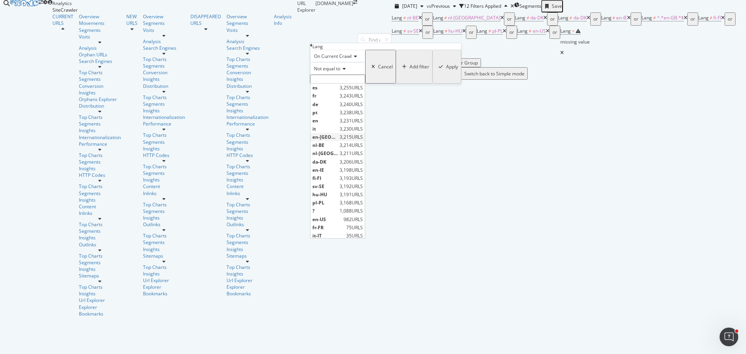
click at [338, 140] on span "en-[GEOGRAPHIC_DATA]" at bounding box center [324, 137] width 25 height 7
type input "en-[GEOGRAPHIC_DATA]"
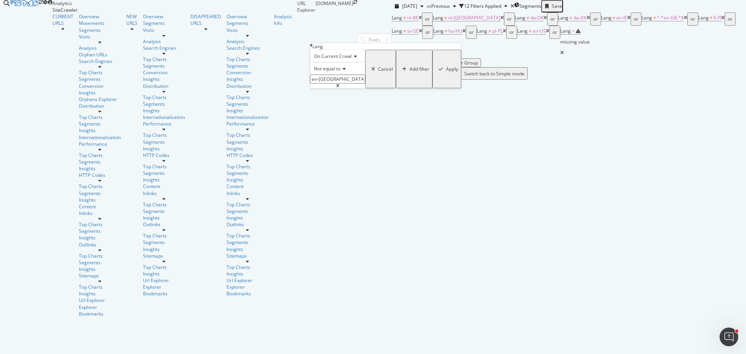
click at [446, 72] on div "Apply" at bounding box center [452, 69] width 12 height 7
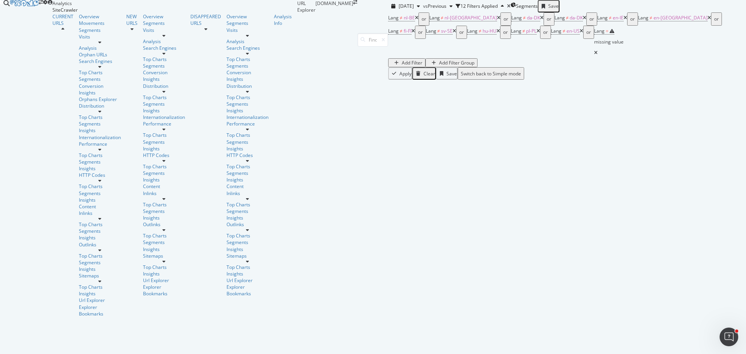
click at [597, 50] on icon at bounding box center [595, 52] width 3 height 5
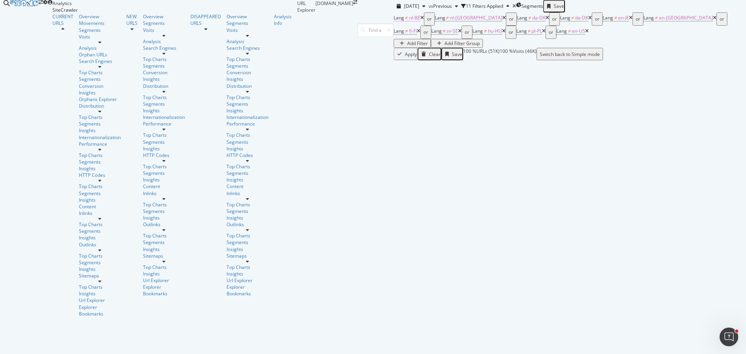
click at [409, 21] on span "nl-BE" at bounding box center [414, 17] width 11 height 7
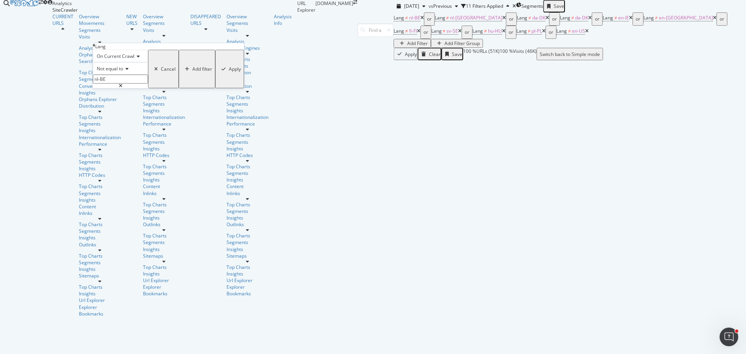
click at [119, 72] on span "Not equal to" at bounding box center [110, 68] width 26 height 7
drag, startPoint x: 117, startPoint y: 99, endPoint x: 113, endPoint y: 97, distance: 4.3
click at [113, 82] on span "Equal to" at bounding box center [103, 78] width 17 height 7
click at [113, 84] on input "nl-BE" at bounding box center [120, 79] width 55 height 9
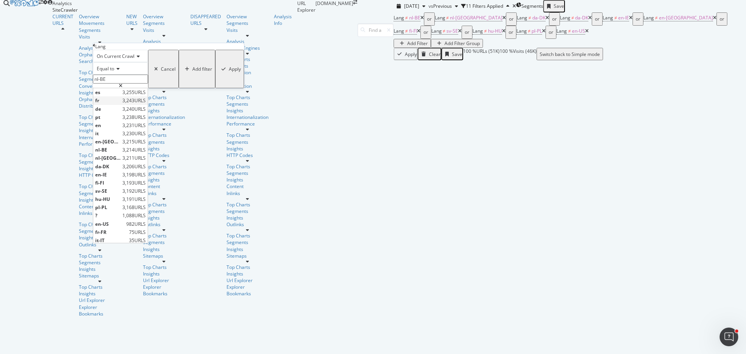
click at [120, 104] on span "fr" at bounding box center [107, 100] width 25 height 7
type input "fr"
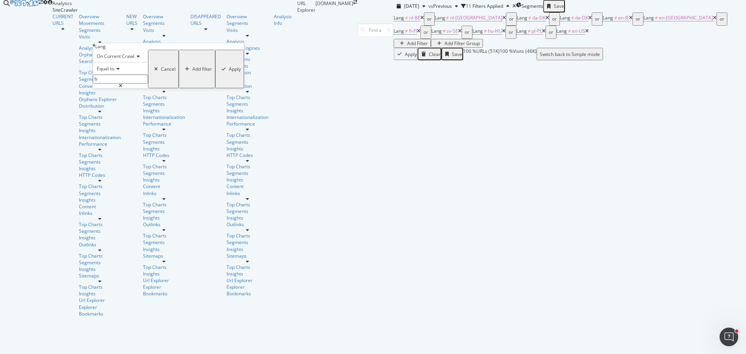
click at [229, 72] on div "Apply" at bounding box center [235, 69] width 12 height 7
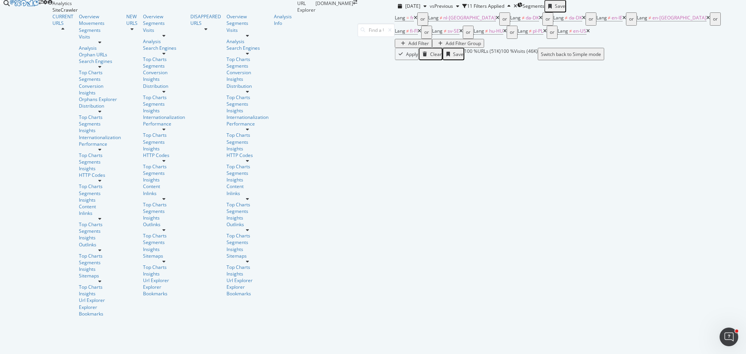
click at [496, 20] on icon at bounding box center [497, 18] width 3 height 5
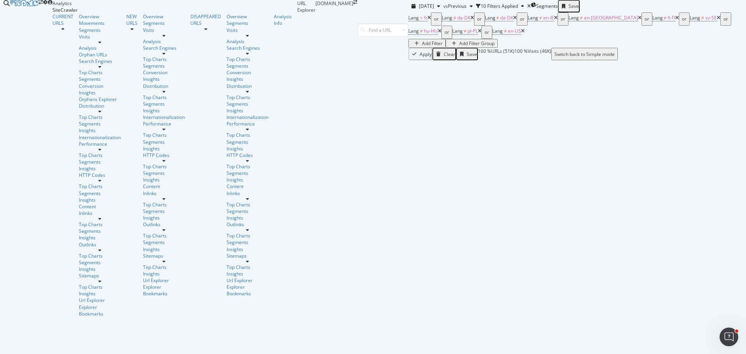
click at [470, 20] on icon at bounding box center [471, 18] width 3 height 5
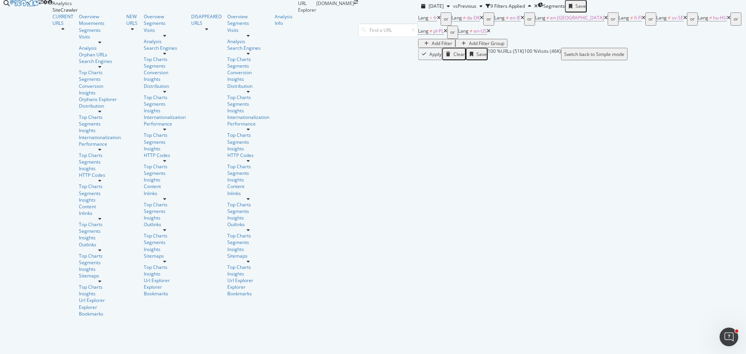
click at [480, 20] on icon at bounding box center [481, 18] width 3 height 5
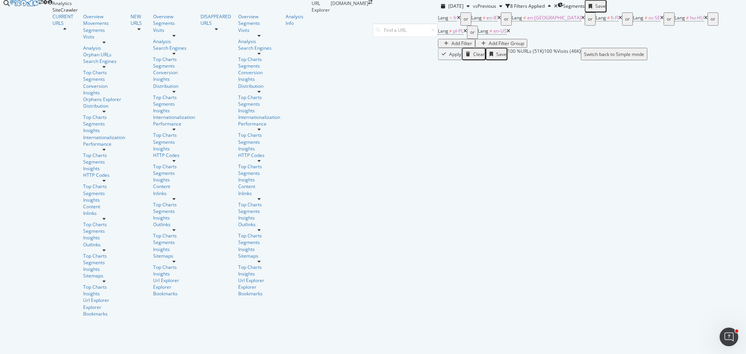
click at [497, 20] on icon at bounding box center [498, 18] width 3 height 5
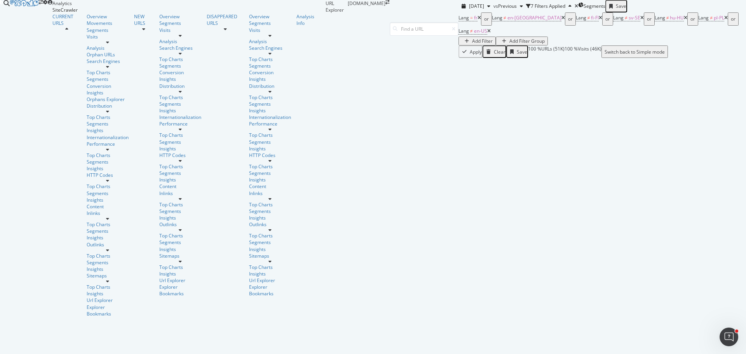
click at [561, 20] on icon at bounding box center [562, 18] width 3 height 5
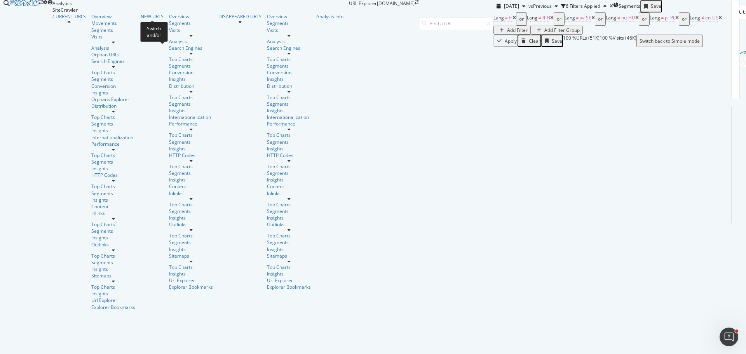
click at [554, 26] on span "or" at bounding box center [559, 18] width 11 height 13
click at [550, 20] on icon at bounding box center [551, 18] width 3 height 5
click at [554, 20] on icon at bounding box center [555, 18] width 3 height 5
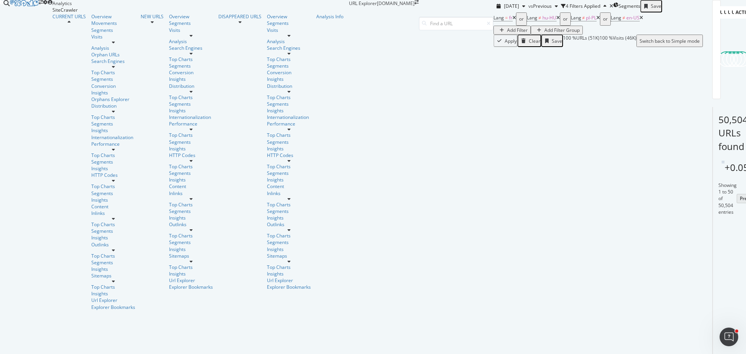
click at [556, 20] on icon at bounding box center [557, 18] width 3 height 5
click at [553, 20] on icon at bounding box center [554, 18] width 3 height 5
click at [555, 20] on icon at bounding box center [556, 18] width 3 height 5
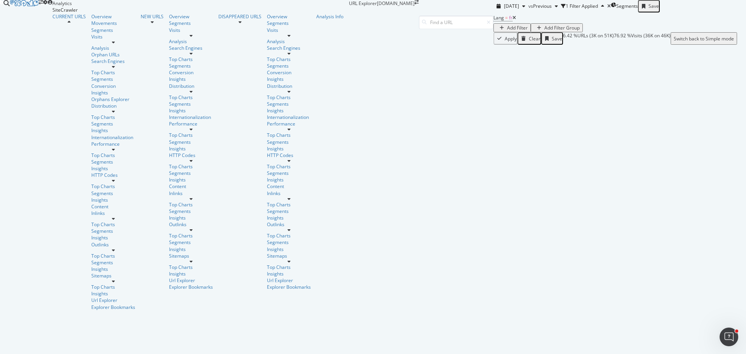
click at [507, 31] on div "Add Filter" at bounding box center [517, 27] width 21 height 7
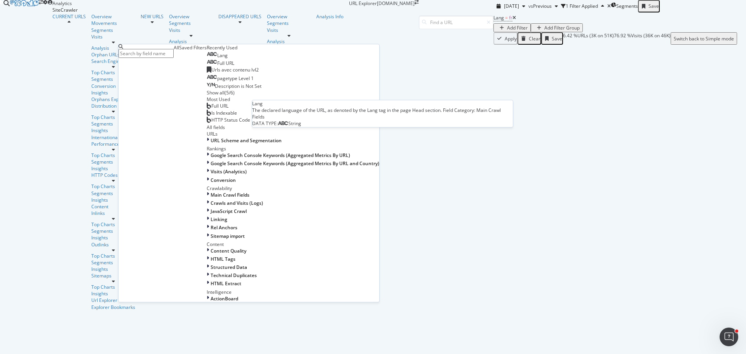
click at [217, 59] on span "Lang" at bounding box center [222, 55] width 10 height 7
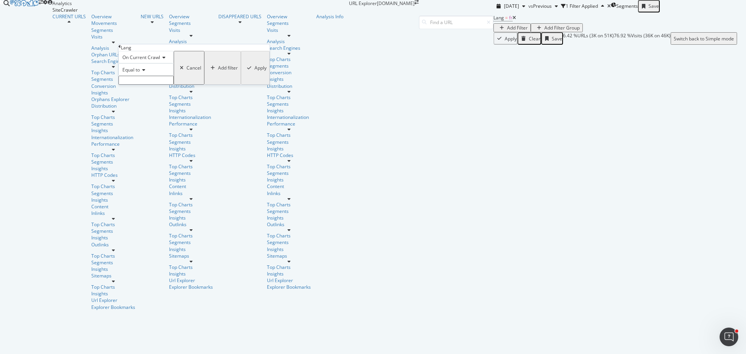
click at [144, 85] on input "text" at bounding box center [145, 80] width 55 height 9
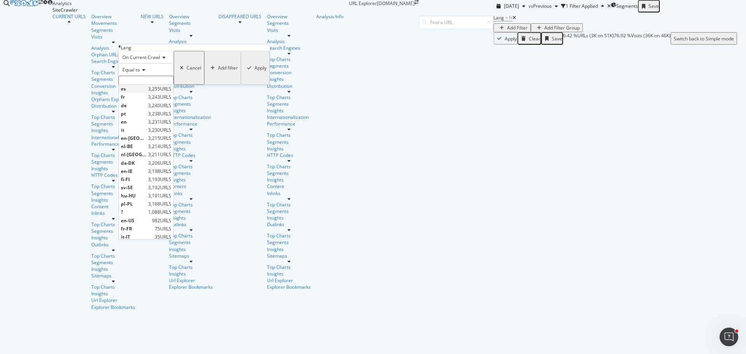
click at [146, 92] on span "es" at bounding box center [133, 88] width 25 height 7
type input "es"
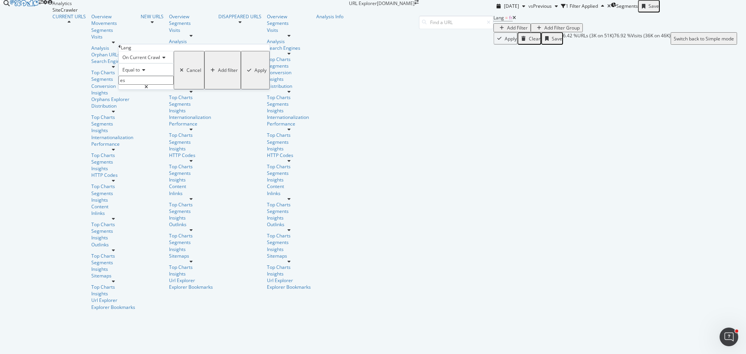
click at [218, 73] on div "Add filter" at bounding box center [228, 70] width 20 height 7
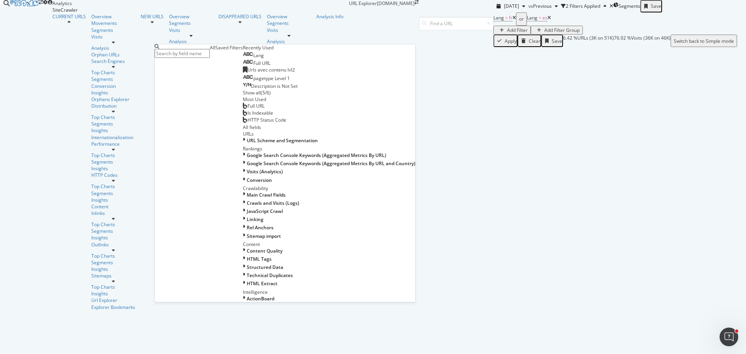
click at [253, 59] on span "Lang" at bounding box center [258, 55] width 10 height 7
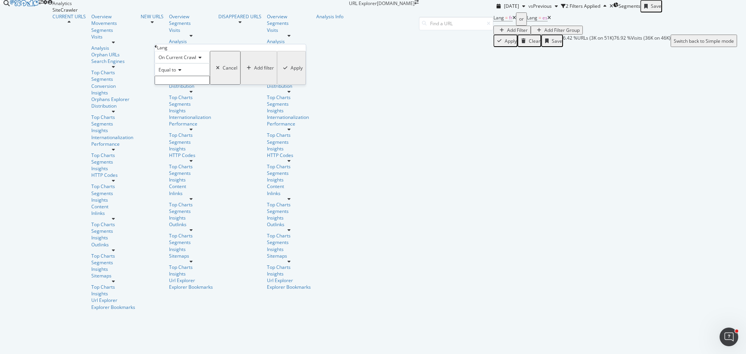
click at [178, 85] on input "text" at bounding box center [182, 80] width 55 height 9
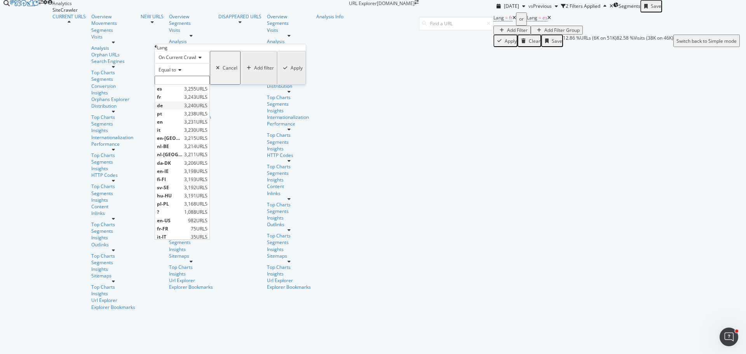
click at [182, 109] on span "de" at bounding box center [169, 105] width 25 height 7
type input "de"
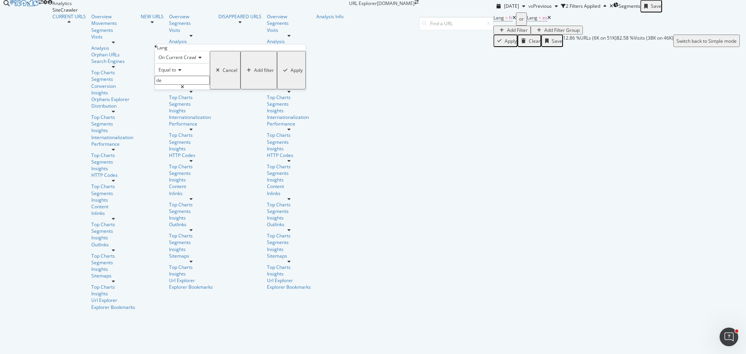
click at [254, 73] on div "Add filter" at bounding box center [264, 70] width 20 height 7
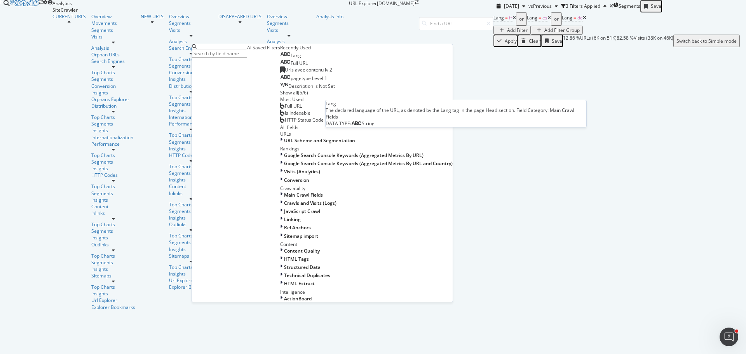
click at [291, 59] on span "Lang" at bounding box center [296, 55] width 10 height 7
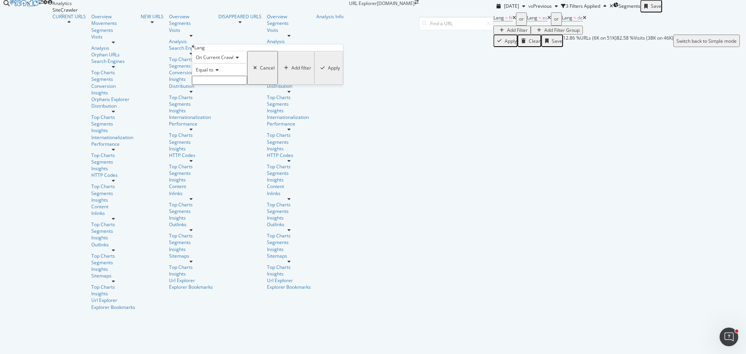
click at [226, 85] on input "text" at bounding box center [219, 80] width 55 height 9
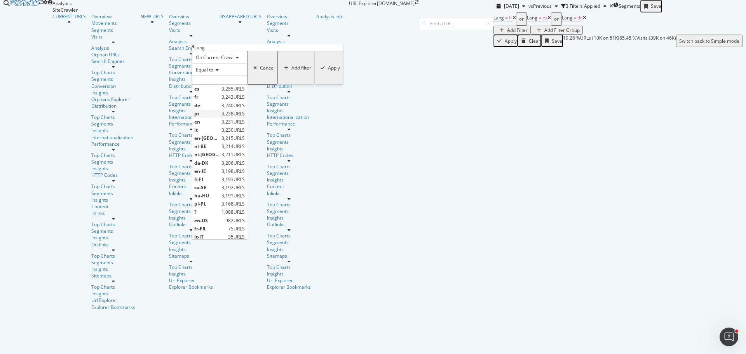
click at [219, 117] on span "pt" at bounding box center [206, 113] width 25 height 7
type input "pt"
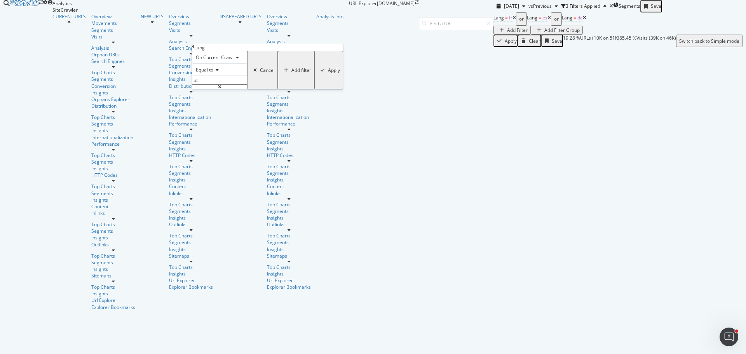
click at [291, 73] on div "Add filter" at bounding box center [301, 70] width 20 height 7
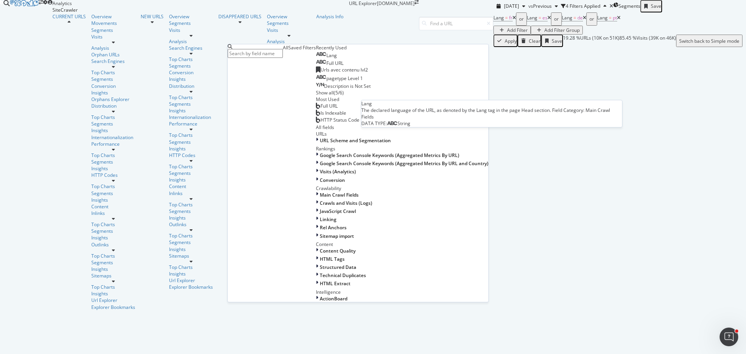
click at [326, 59] on span "Lang" at bounding box center [331, 55] width 10 height 7
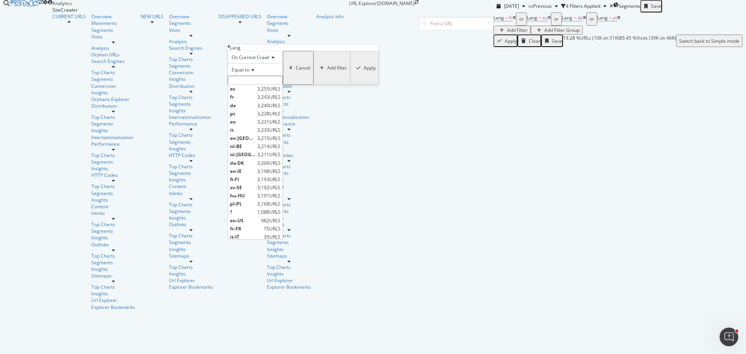
click at [256, 85] on input "text" at bounding box center [255, 80] width 55 height 9
click at [255, 125] on span "en" at bounding box center [242, 121] width 25 height 7
type input "en"
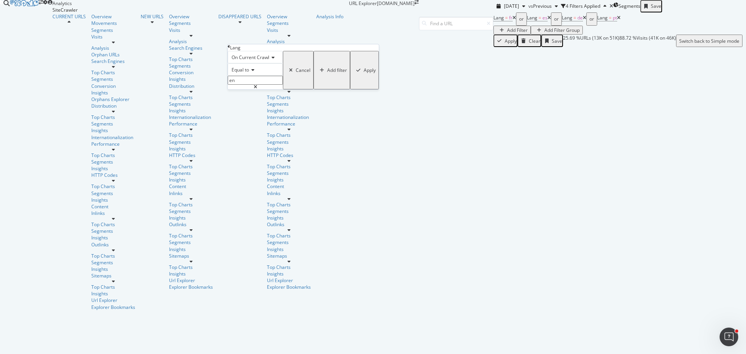
click at [327, 73] on div "Add filter" at bounding box center [337, 70] width 20 height 7
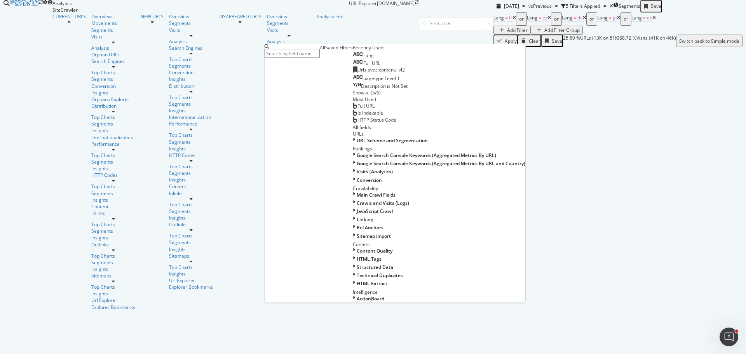
click at [353, 59] on div "Lang" at bounding box center [363, 55] width 21 height 7
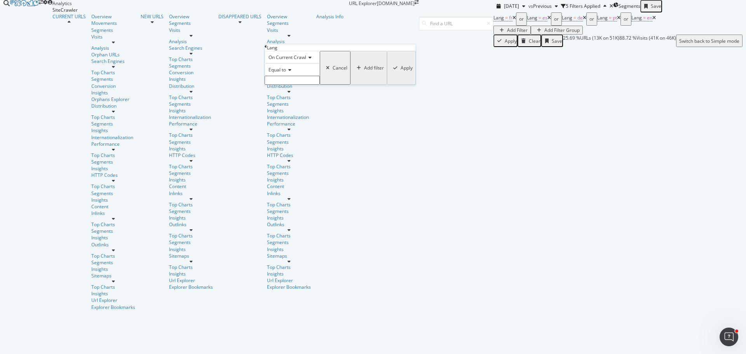
click at [312, 85] on input "text" at bounding box center [292, 80] width 55 height 9
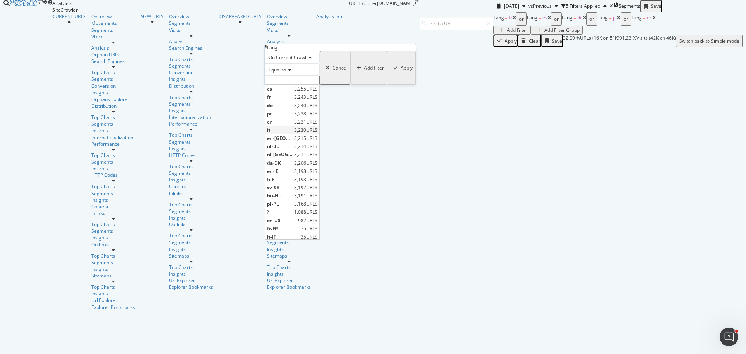
click at [292, 133] on span "it" at bounding box center [279, 130] width 25 height 7
type input "it"
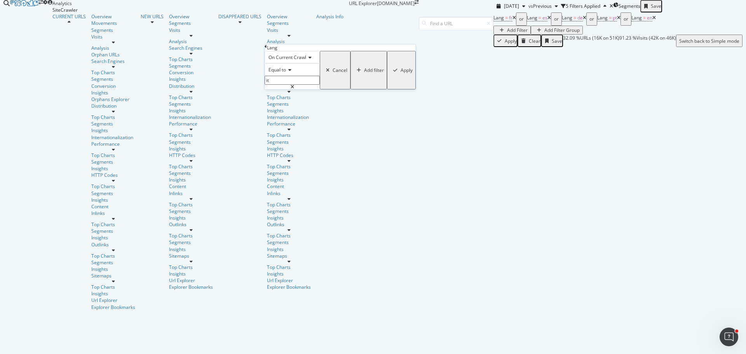
click at [364, 73] on div "Add filter" at bounding box center [374, 70] width 20 height 7
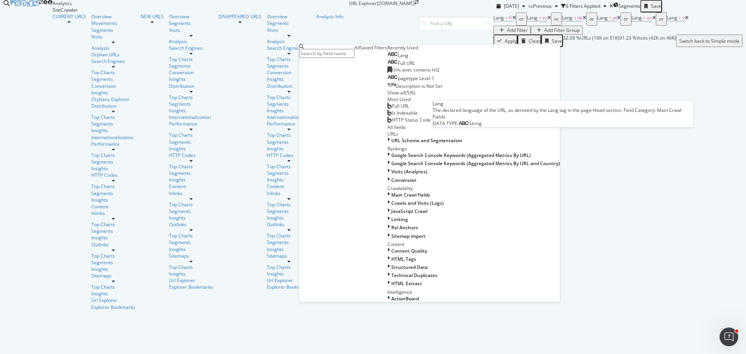
click at [387, 59] on div "Lang" at bounding box center [397, 55] width 21 height 7
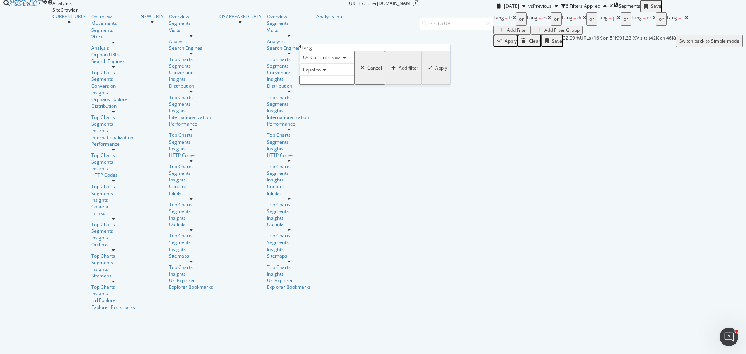
click at [341, 85] on input "text" at bounding box center [326, 80] width 55 height 9
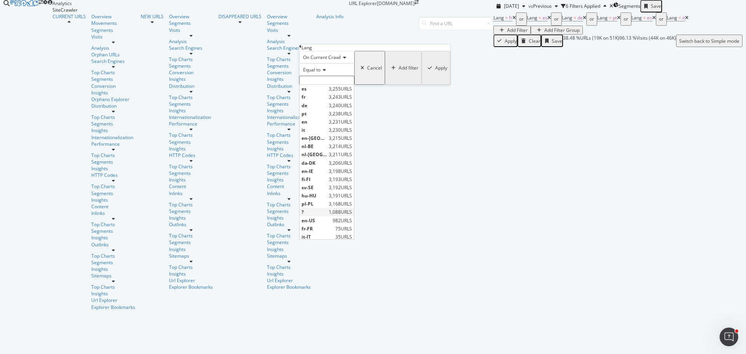
click at [332, 216] on div "? 1,088 URLS" at bounding box center [327, 212] width 54 height 8
type input "?"
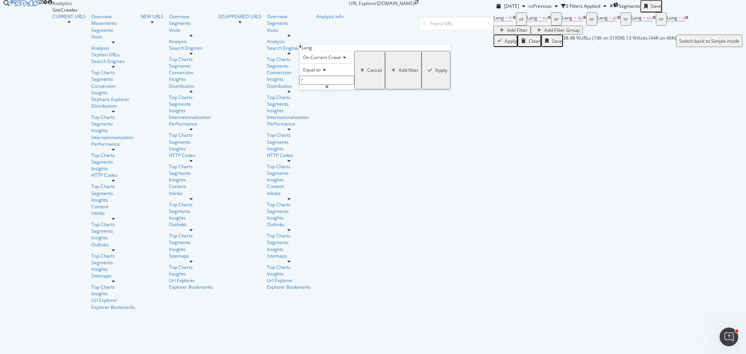
click at [399, 73] on div "Add filter" at bounding box center [409, 70] width 20 height 7
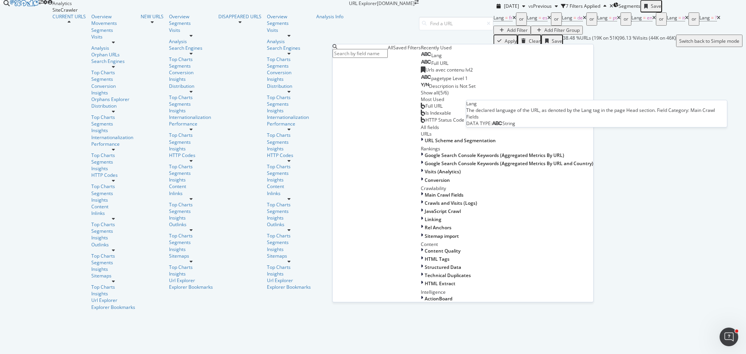
click at [421, 59] on div "Lang" at bounding box center [431, 55] width 21 height 7
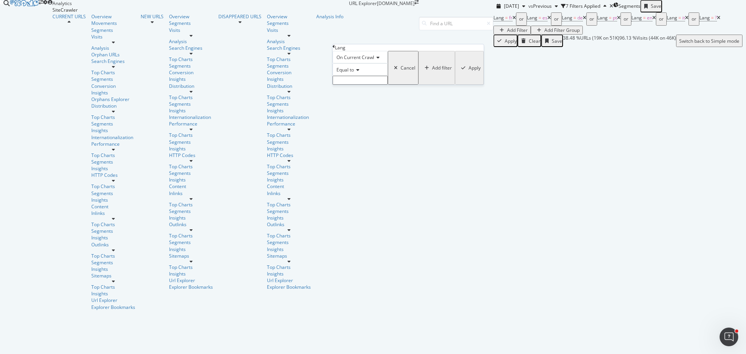
click at [379, 85] on input "text" at bounding box center [360, 80] width 55 height 9
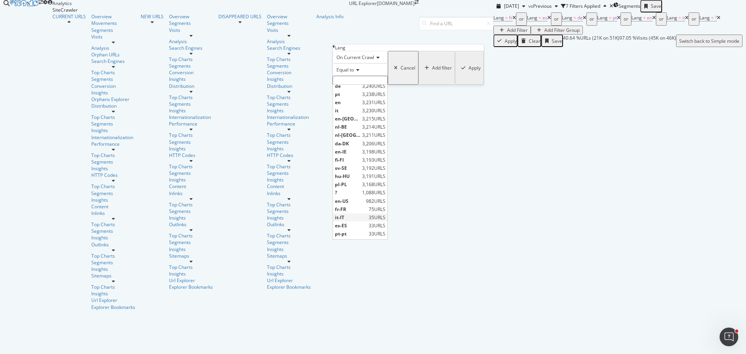
scroll to position [26, 0]
click at [366, 206] on span "fr-FR" at bounding box center [351, 202] width 32 height 7
type input "fr-FR"
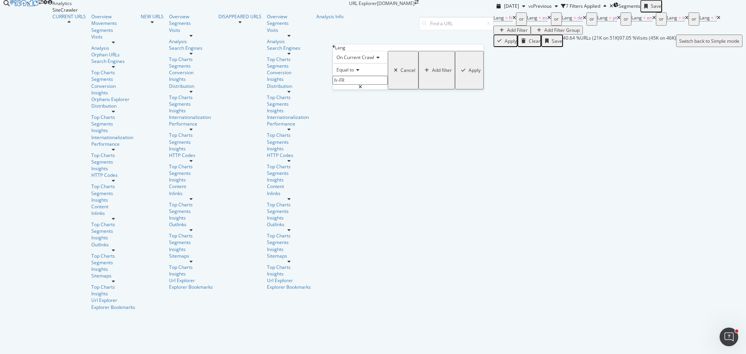
click at [432, 73] on div "Add filter" at bounding box center [442, 70] width 20 height 7
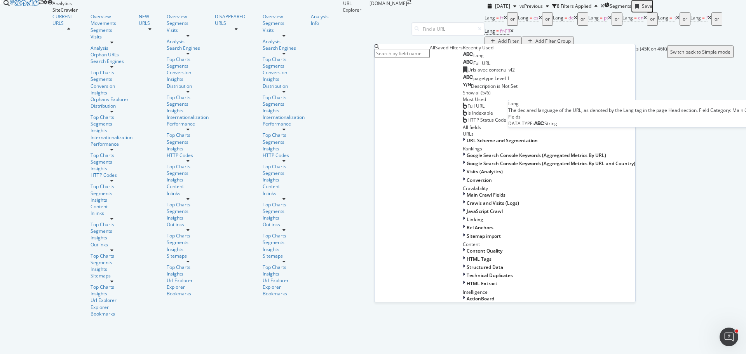
click at [473, 59] on span "Lang" at bounding box center [478, 55] width 10 height 7
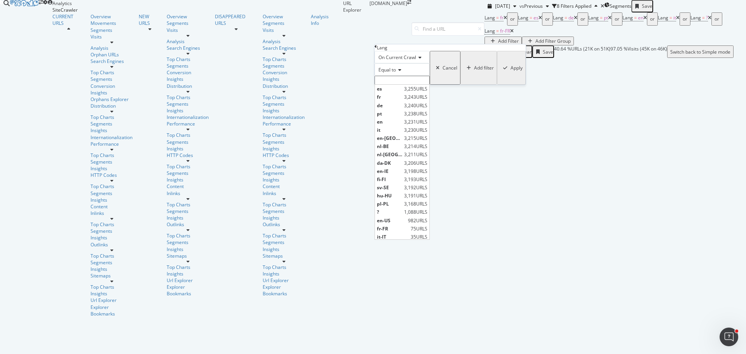
click at [412, 85] on input "text" at bounding box center [401, 80] width 55 height 9
click at [409, 214] on span "it-IT" at bounding box center [393, 210] width 32 height 7
type input "it-IT"
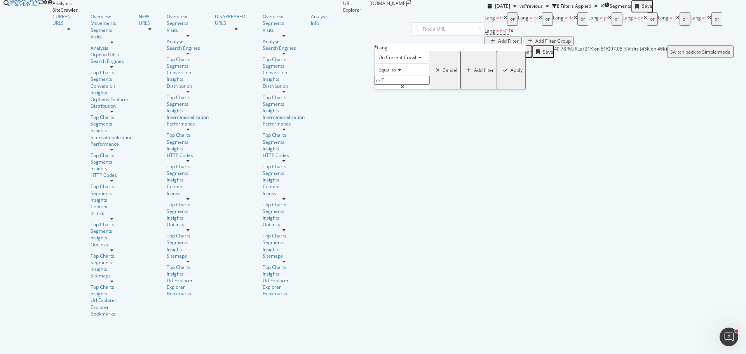
click at [474, 73] on div "Add filter" at bounding box center [484, 70] width 20 height 7
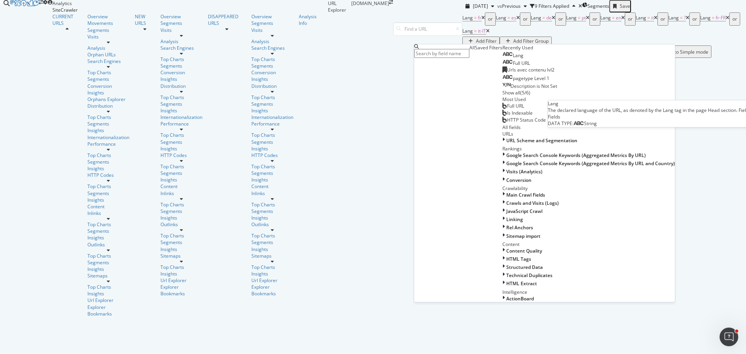
click at [513, 59] on span "Lang" at bounding box center [518, 55] width 10 height 7
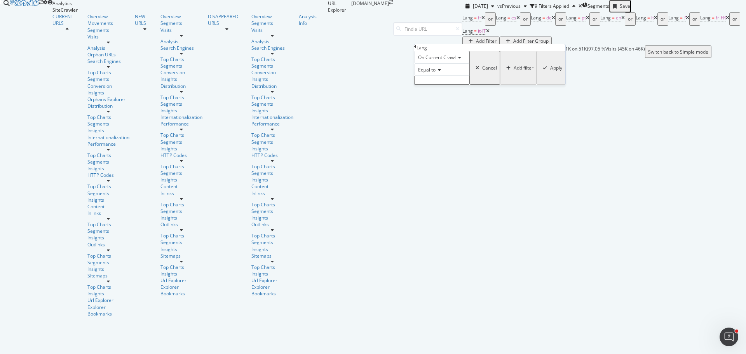
click at [459, 85] on input "text" at bounding box center [441, 80] width 55 height 9
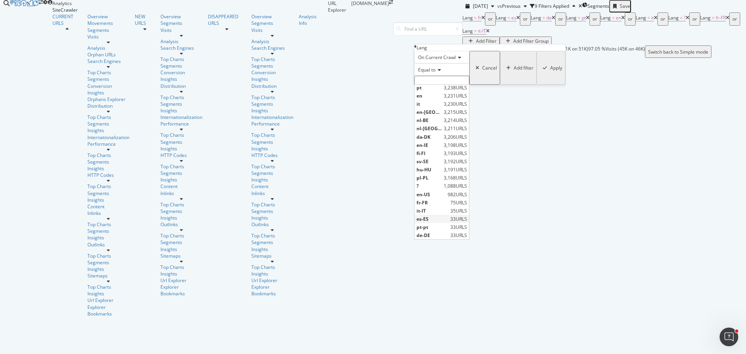
click at [448, 222] on span "es-ES" at bounding box center [432, 219] width 32 height 7
type input "es-ES"
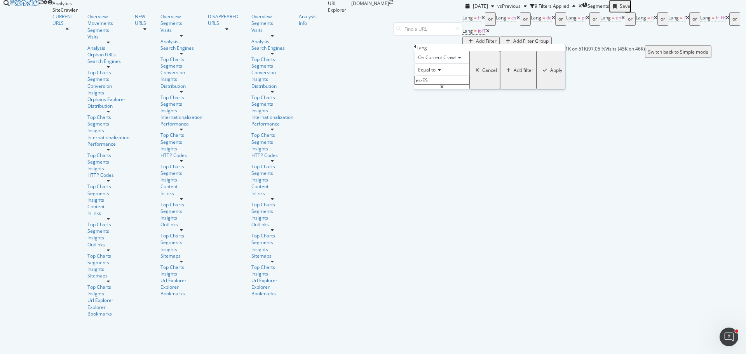
click at [470, 89] on div "On Current Crawl Equal to es-ES es-ES Cancel Add filter Apply" at bounding box center [489, 70] width 151 height 38
click at [514, 73] on div "Add filter" at bounding box center [524, 70] width 20 height 7
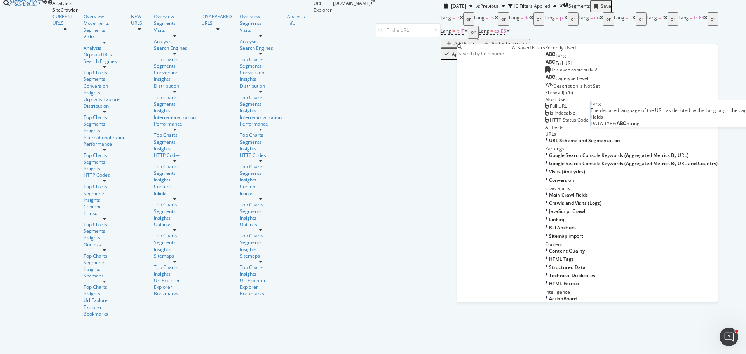
click at [555, 59] on span "Lang" at bounding box center [560, 55] width 10 height 7
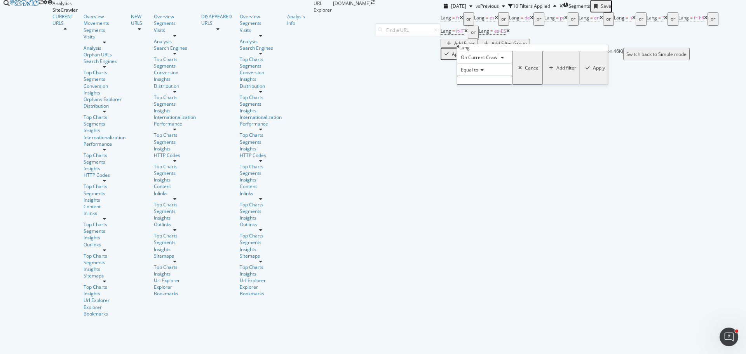
click at [487, 85] on input "text" at bounding box center [484, 80] width 55 height 9
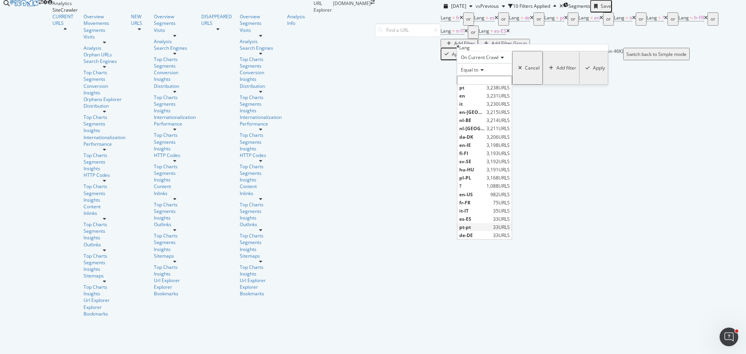
click at [490, 230] on span "pt-pt" at bounding box center [475, 227] width 32 height 7
type input "pt-pt"
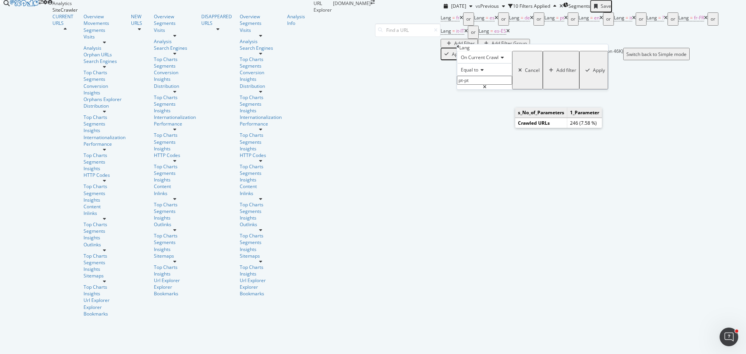
click at [556, 73] on div "Add filter" at bounding box center [566, 70] width 20 height 7
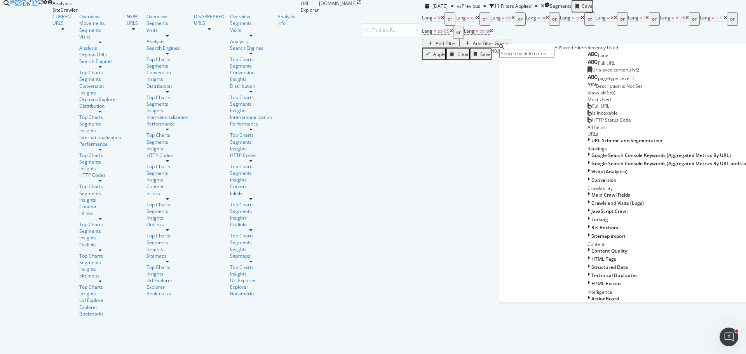
click at [598, 59] on span "Lang" at bounding box center [603, 55] width 10 height 7
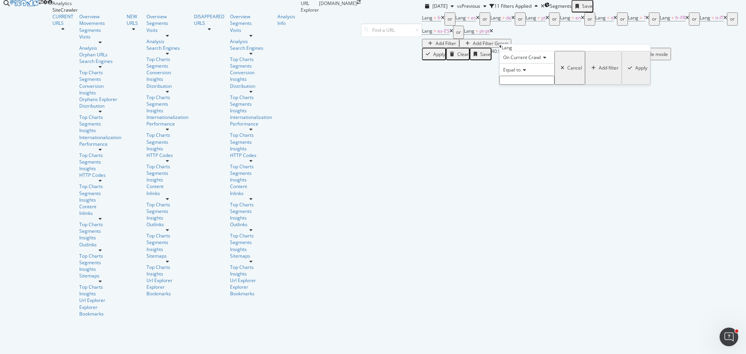
click at [532, 85] on input "text" at bounding box center [526, 80] width 55 height 9
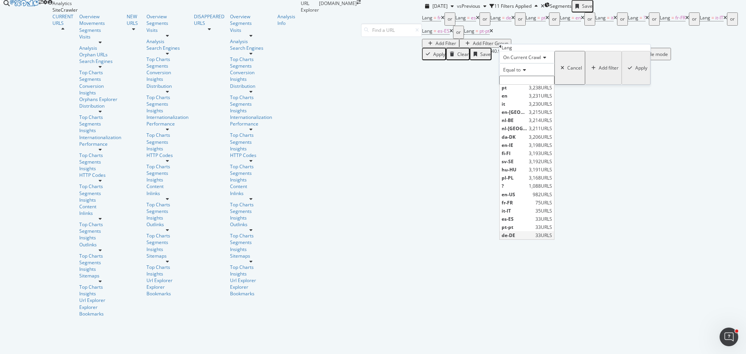
click at [533, 239] on span "de-DE" at bounding box center [518, 235] width 32 height 7
type input "de-DE"
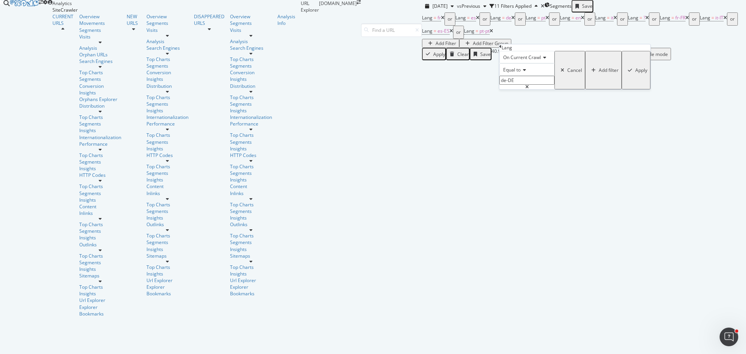
click at [635, 73] on div "Apply" at bounding box center [641, 70] width 12 height 7
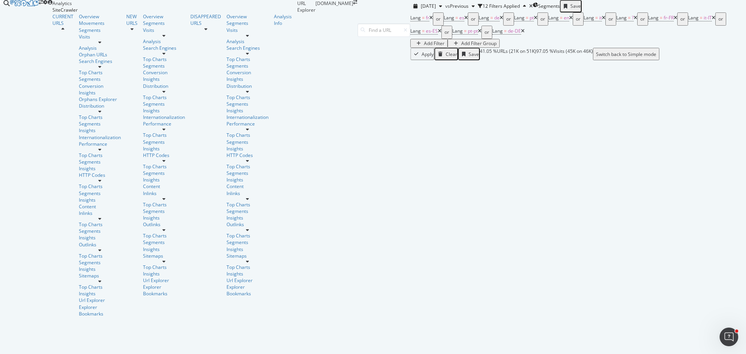
click at [444, 47] on div "Add Filter" at bounding box center [434, 43] width 21 height 7
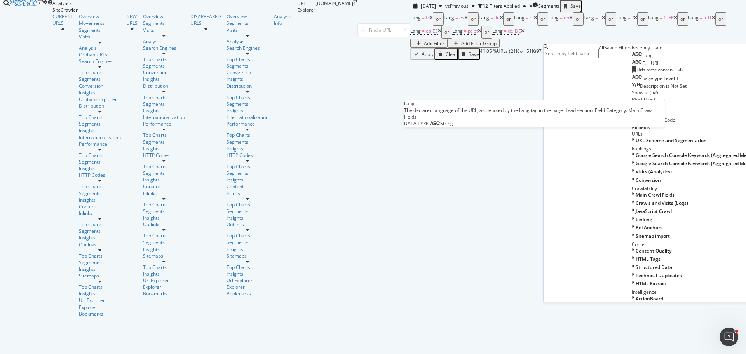
click at [632, 59] on div "Lang" at bounding box center [642, 55] width 21 height 7
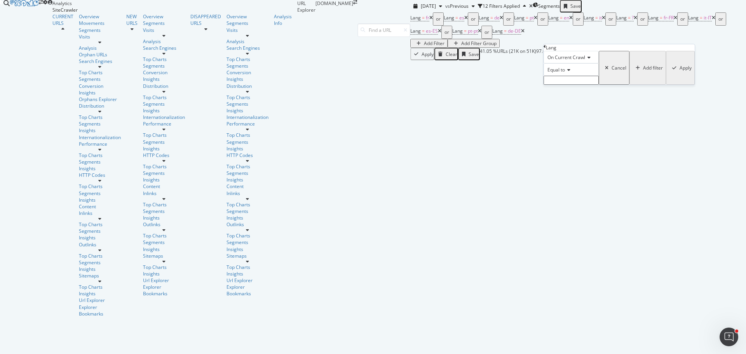
click at [568, 85] on input "text" at bounding box center [570, 80] width 55 height 9
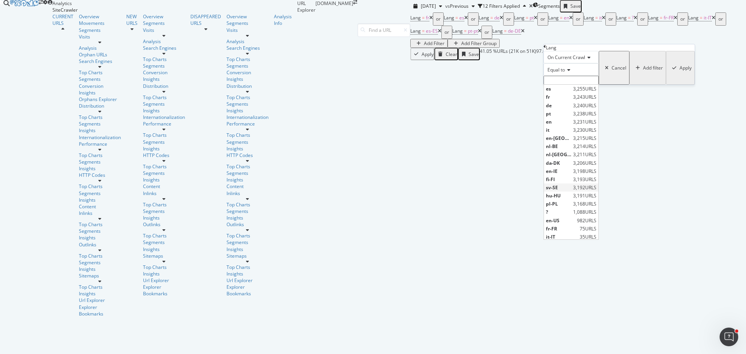
scroll to position [26, 0]
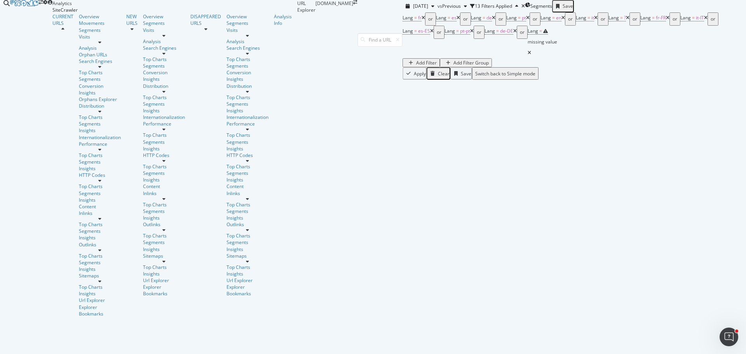
drag, startPoint x: 510, startPoint y: 235, endPoint x: 735, endPoint y: 233, distance: 225.7
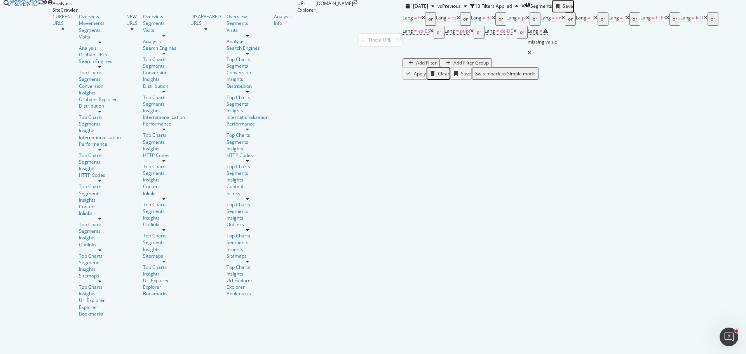
drag, startPoint x: 424, startPoint y: 233, endPoint x: 95, endPoint y: 247, distance: 329.7
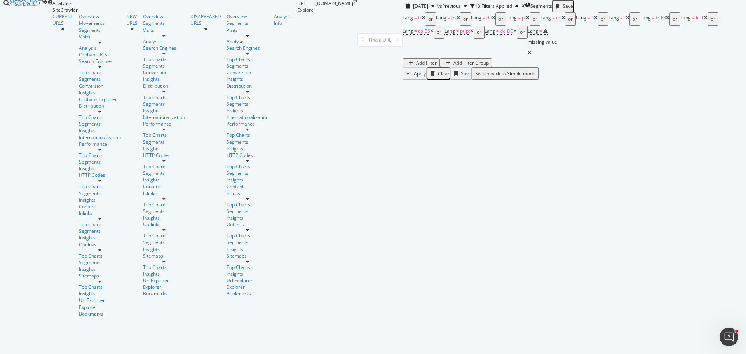
click at [626, 20] on icon at bounding box center [627, 18] width 3 height 5
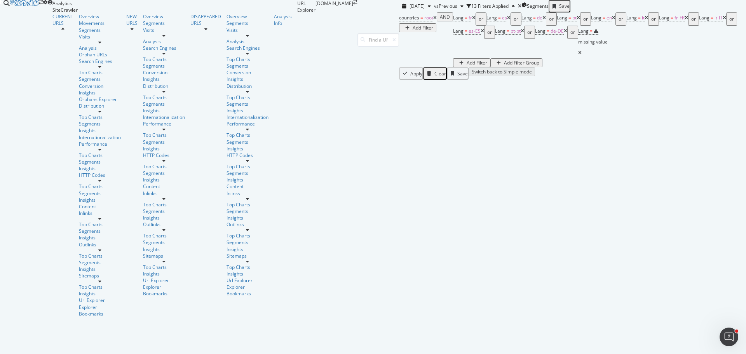
click at [433, 20] on icon at bounding box center [434, 18] width 3 height 5
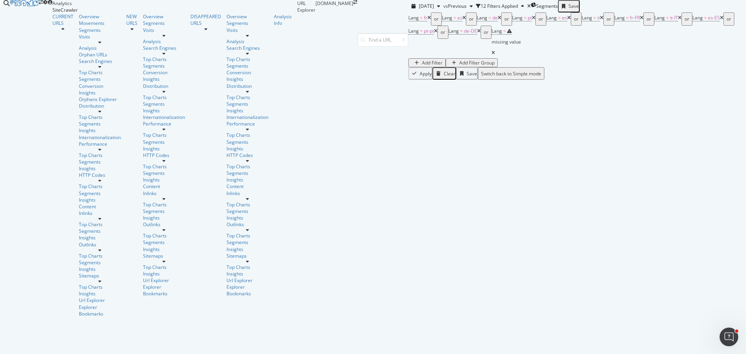
scroll to position [0, 283]
drag, startPoint x: 557, startPoint y: 270, endPoint x: 724, endPoint y: 271, distance: 167.4
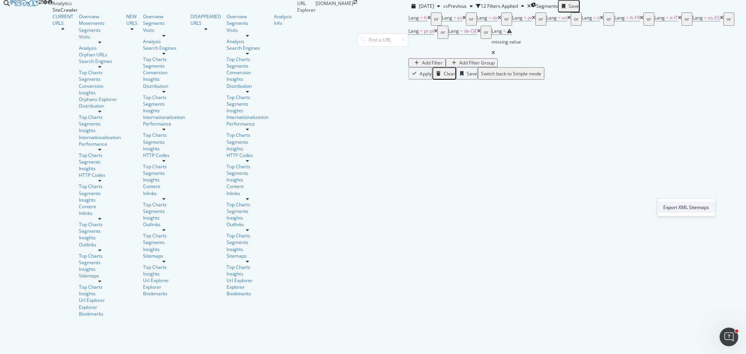
click at [698, 207] on span "Export XML Sitemaps" at bounding box center [686, 207] width 46 height 7
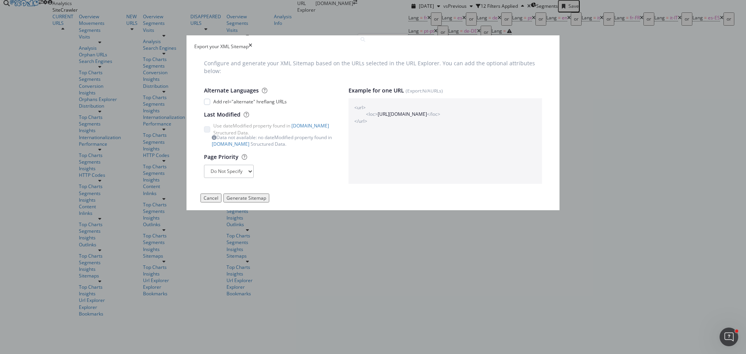
click at [218, 201] on div "Cancel" at bounding box center [211, 198] width 15 height 7
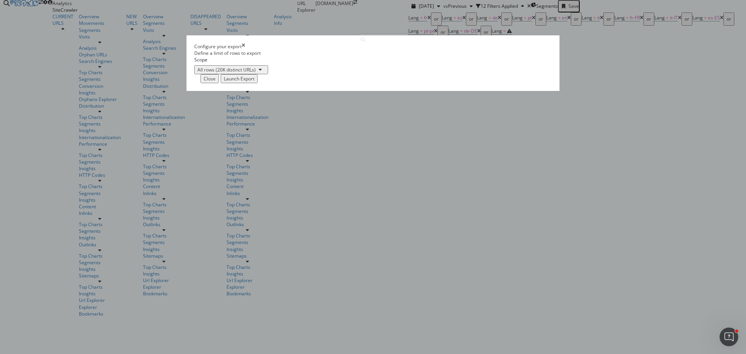
click at [254, 82] on div "Launch Export" at bounding box center [239, 78] width 31 height 7
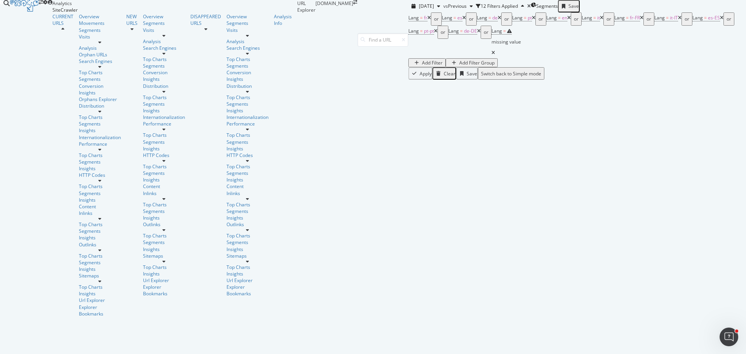
drag, startPoint x: 505, startPoint y: 221, endPoint x: 473, endPoint y: 211, distance: 34.0
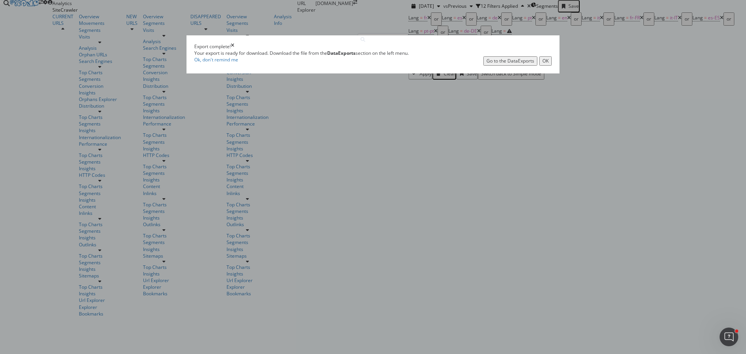
click at [486, 64] on div "Go to the DataExports" at bounding box center [510, 60] width 48 height 7
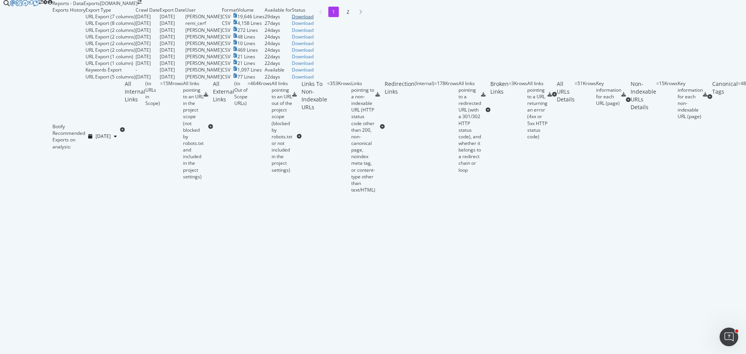
click at [313, 20] on div "Download" at bounding box center [303, 16] width 22 height 7
